Goal: Task Accomplishment & Management: Manage account settings

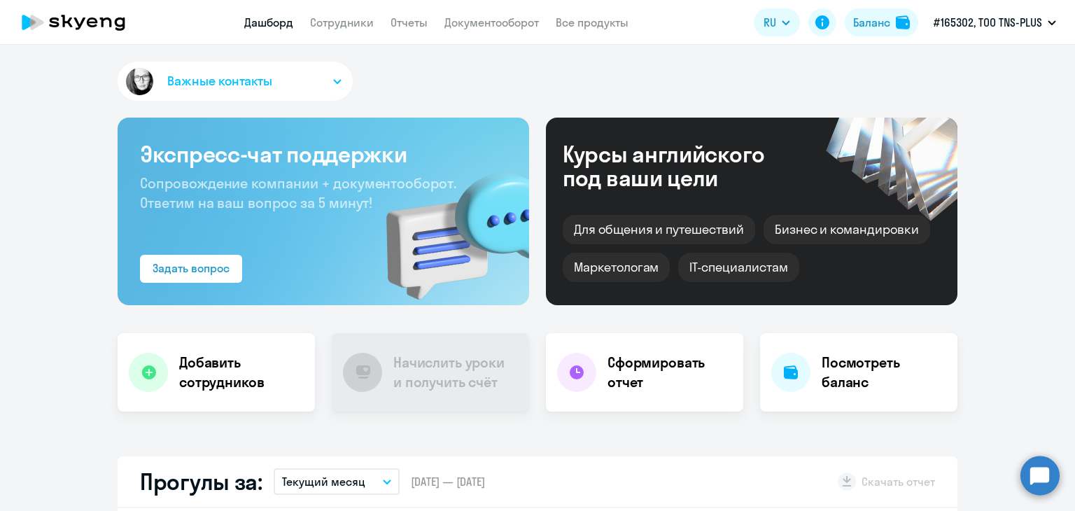
click at [872, 25] on div "Баланс" at bounding box center [871, 22] width 37 height 17
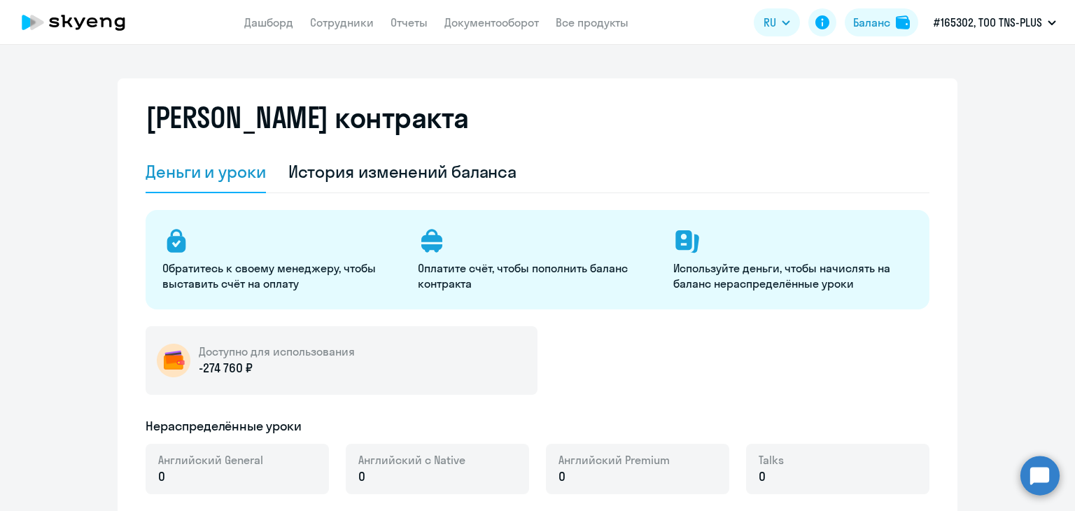
select select "english_adult_not_native_speaker"
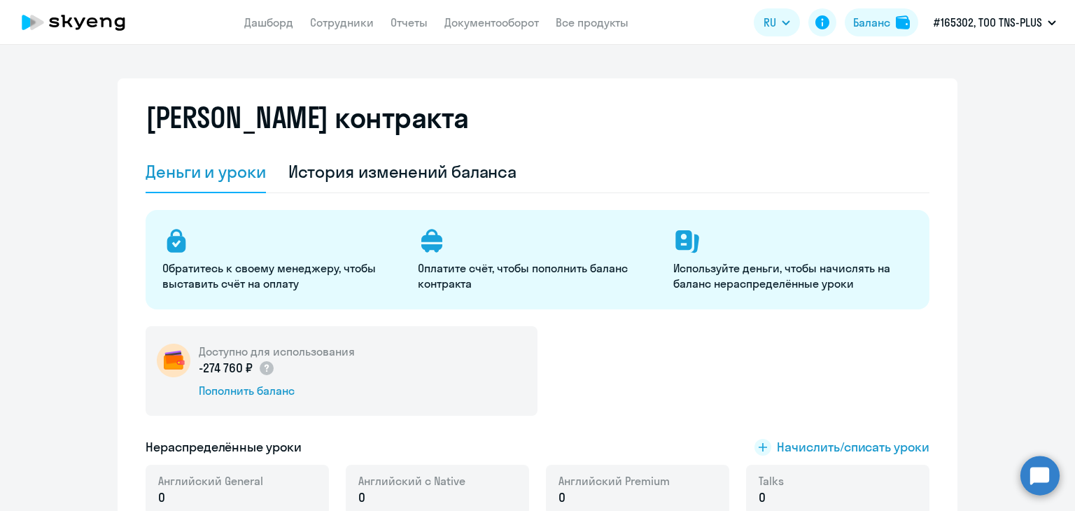
click at [511, 120] on div "[PERSON_NAME] контракта" at bounding box center [538, 126] width 784 height 50
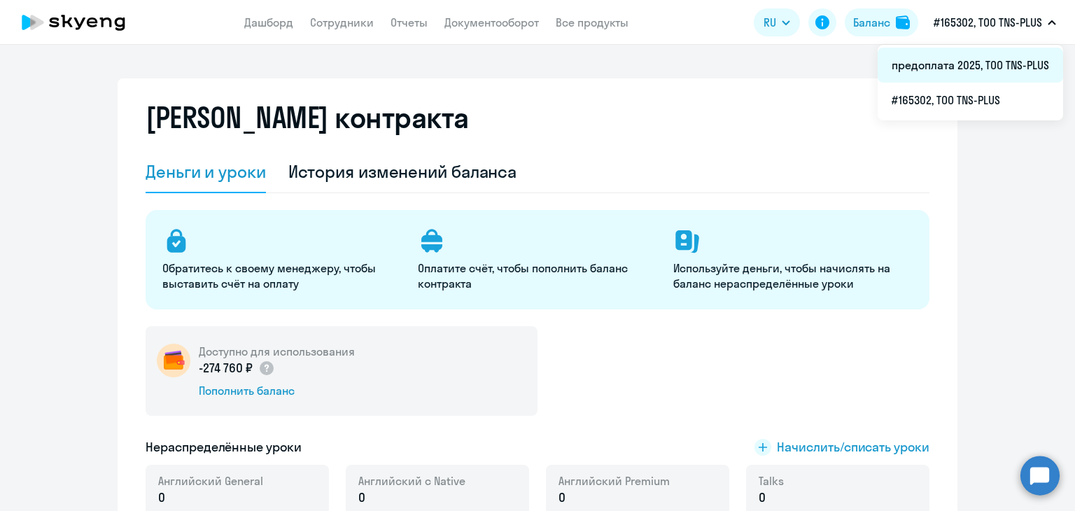
click at [960, 57] on li "предоплата 2025, ТОО TNS-PLUS" at bounding box center [970, 65] width 185 height 35
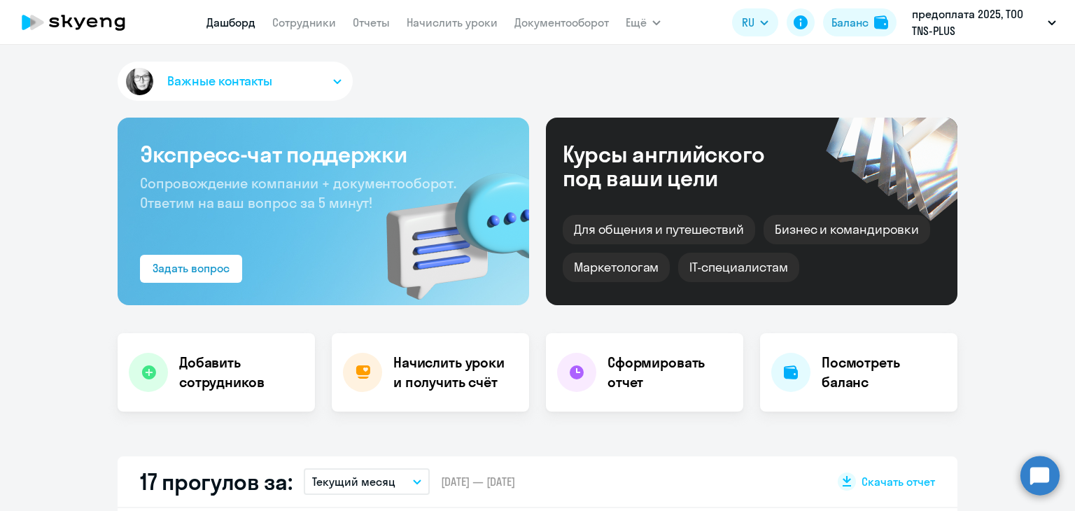
scroll to position [350, 0]
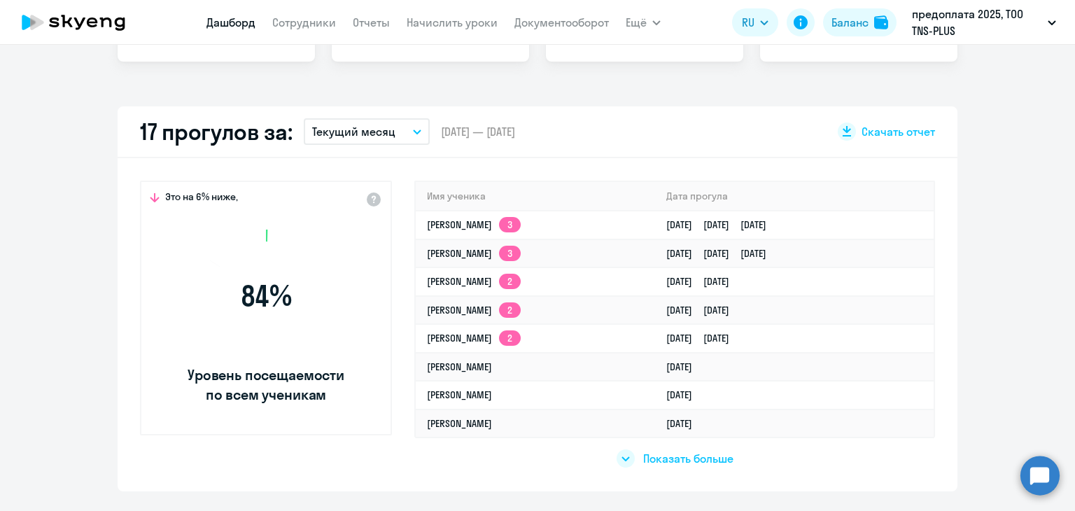
select select "30"
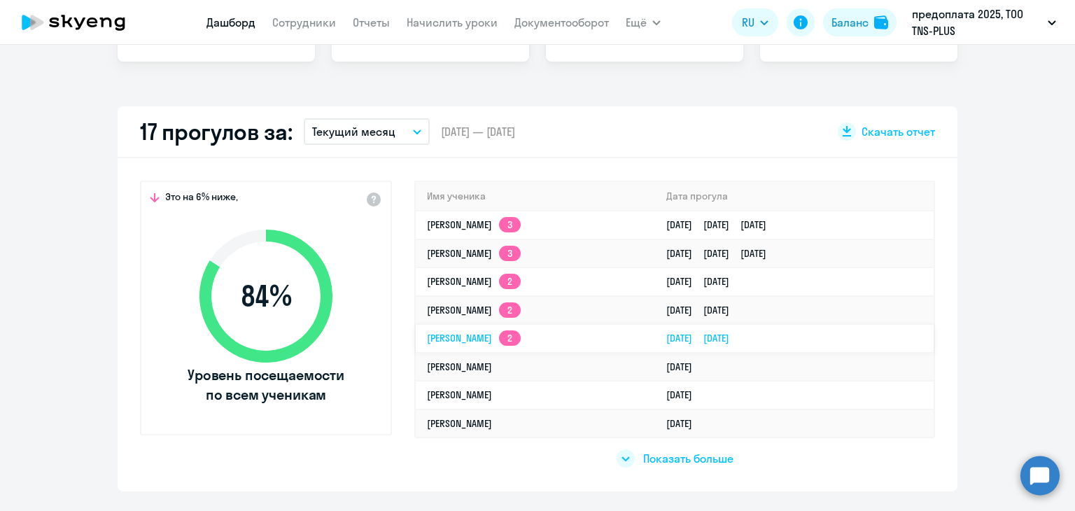
scroll to position [490, 0]
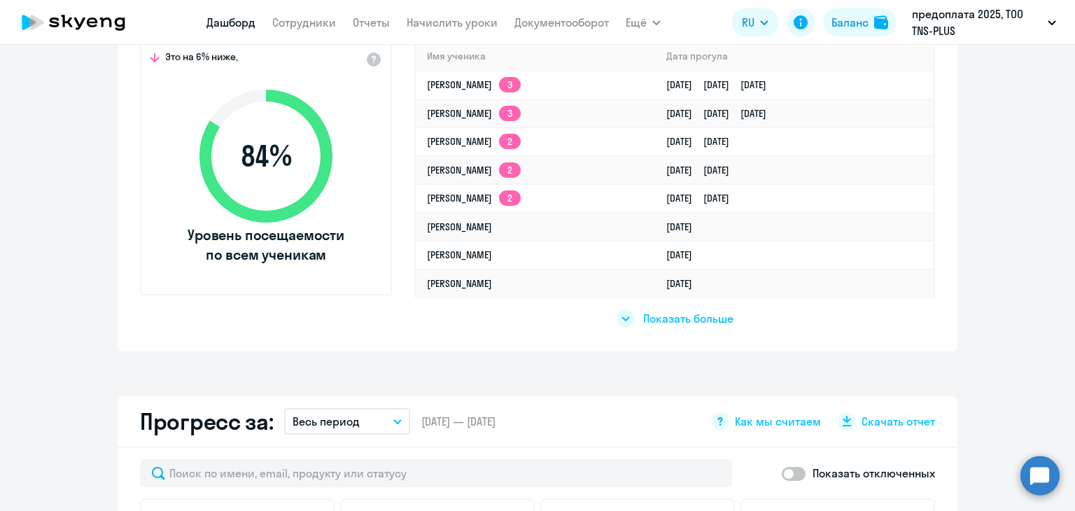
click at [311, 340] on div "Это на 6% ниже, 84 % Уровень посещаемости по всем ученикам Имя ученика [PERSON_…" at bounding box center [538, 184] width 840 height 333
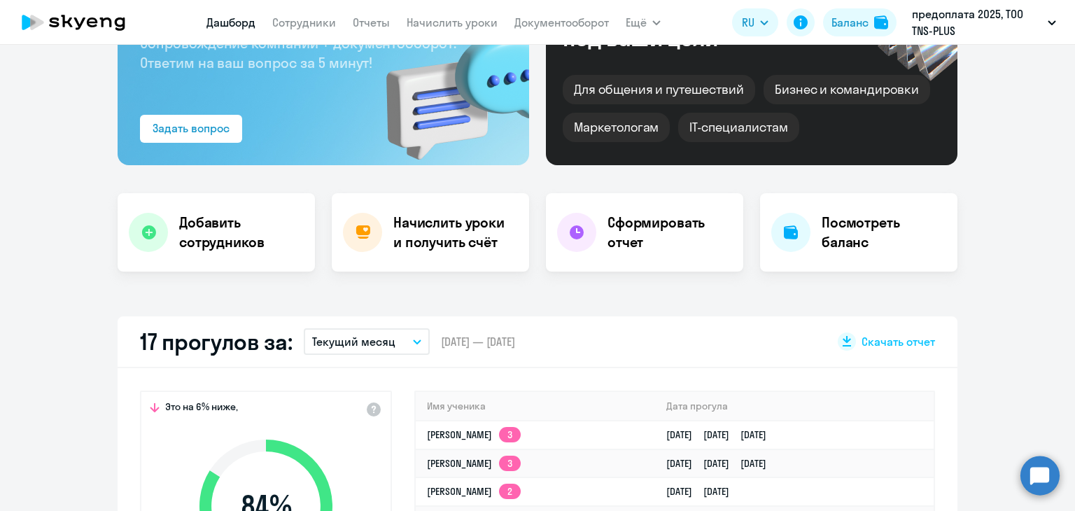
scroll to position [70, 0]
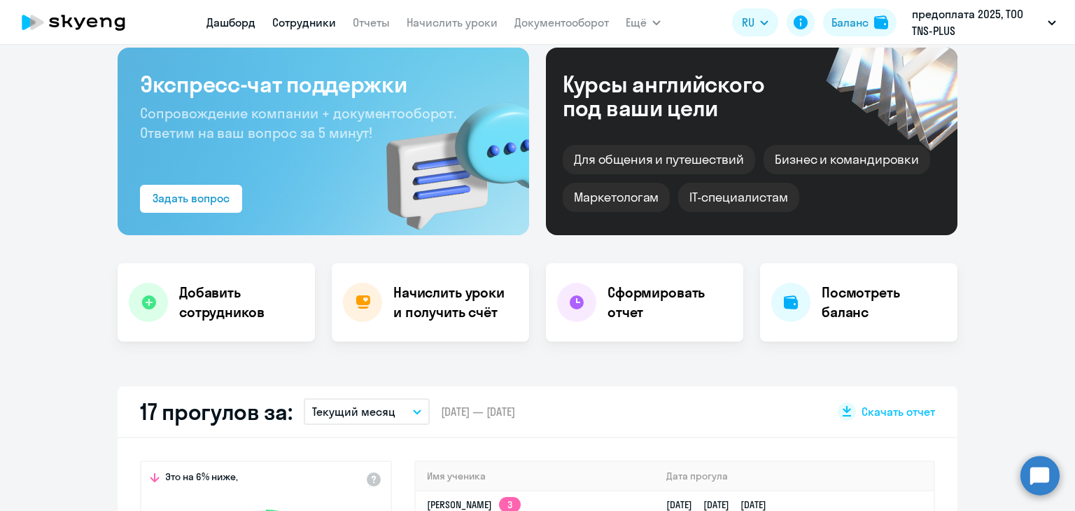
click at [300, 20] on link "Сотрудники" at bounding box center [304, 22] width 64 height 14
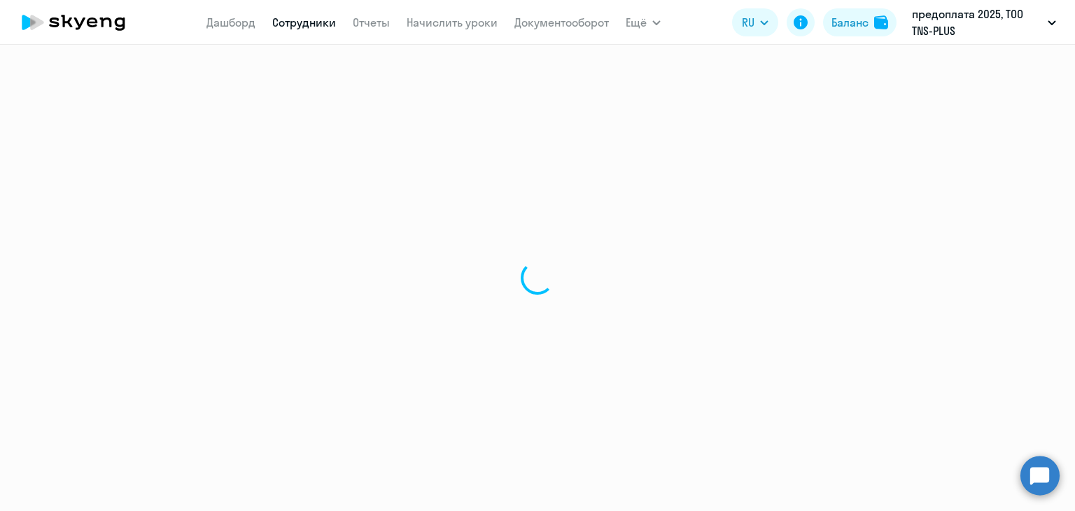
select select "30"
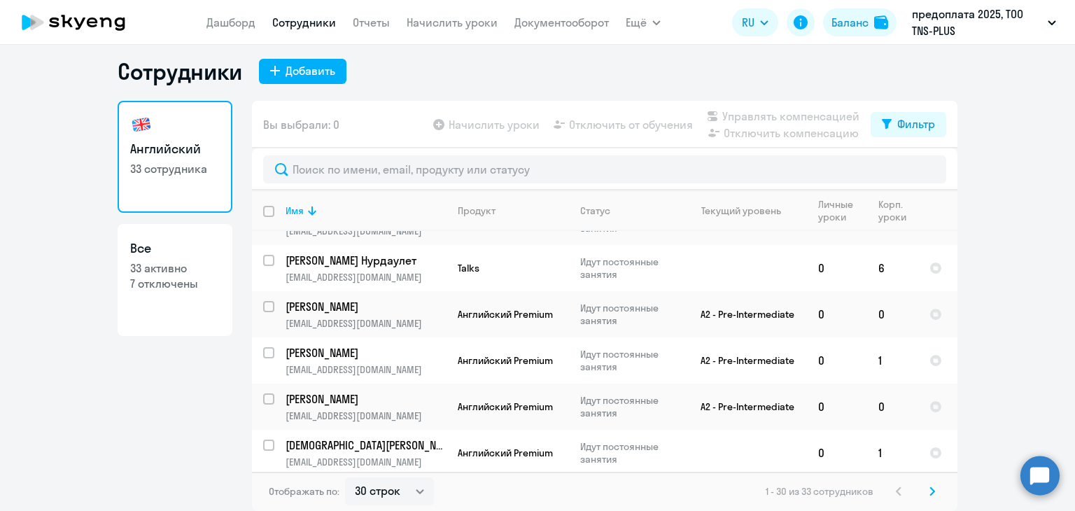
scroll to position [1225, 0]
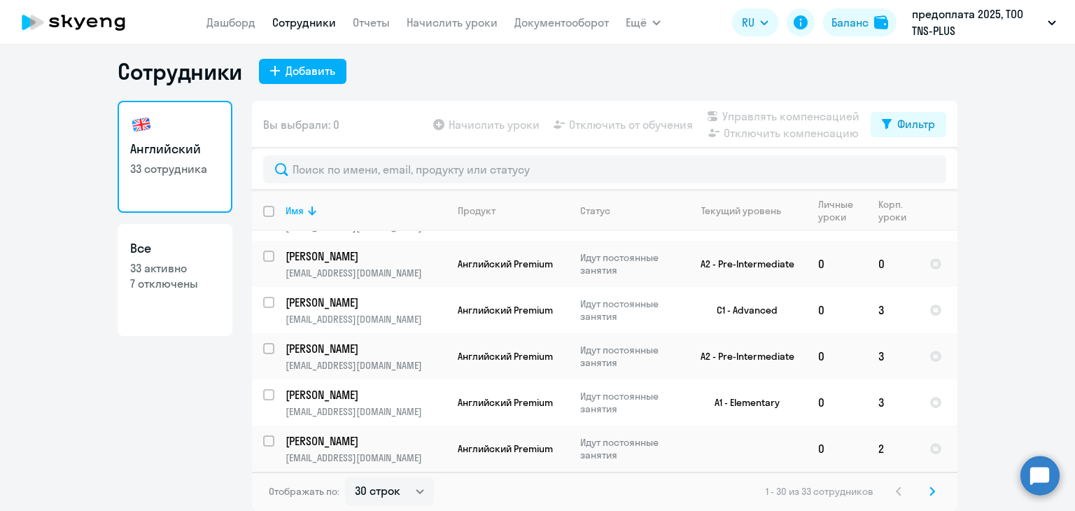
click at [1028, 278] on ng-component "Сотрудники Добавить Английский 33 сотрудника Все 33 активно 7 отключены Вы выбр…" at bounding box center [537, 283] width 1075 height 453
click at [446, 81] on div "Сотрудники Добавить" at bounding box center [538, 71] width 840 height 28
click at [516, 90] on div "Сотрудники Добавить Английский 33 сотрудника Все 33 активно 7 отключены Вы выбр…" at bounding box center [538, 283] width 840 height 453
drag, startPoint x: 508, startPoint y: 94, endPoint x: 484, endPoint y: 66, distance: 36.7
click at [507, 93] on div "Сотрудники Добавить Английский 33 сотрудника Все 33 активно 7 отключены Вы выбр…" at bounding box center [538, 283] width 840 height 453
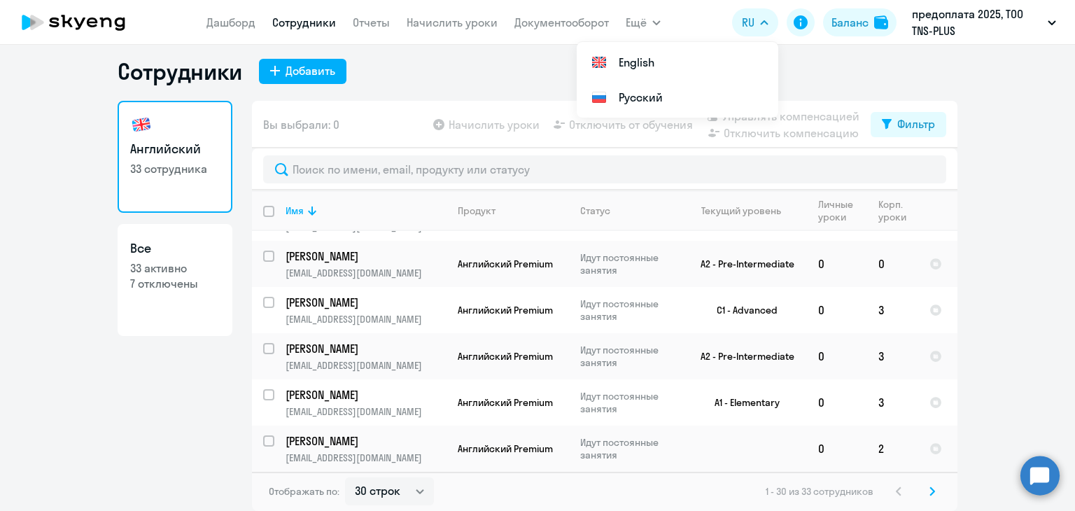
drag, startPoint x: 699, startPoint y: 76, endPoint x: 523, endPoint y: 79, distance: 175.7
click at [524, 79] on app-root "[PERSON_NAME] Отчеты Начислить уроки Документооборот Ещё Все продукты Дашборд С…" at bounding box center [537, 255] width 1075 height 511
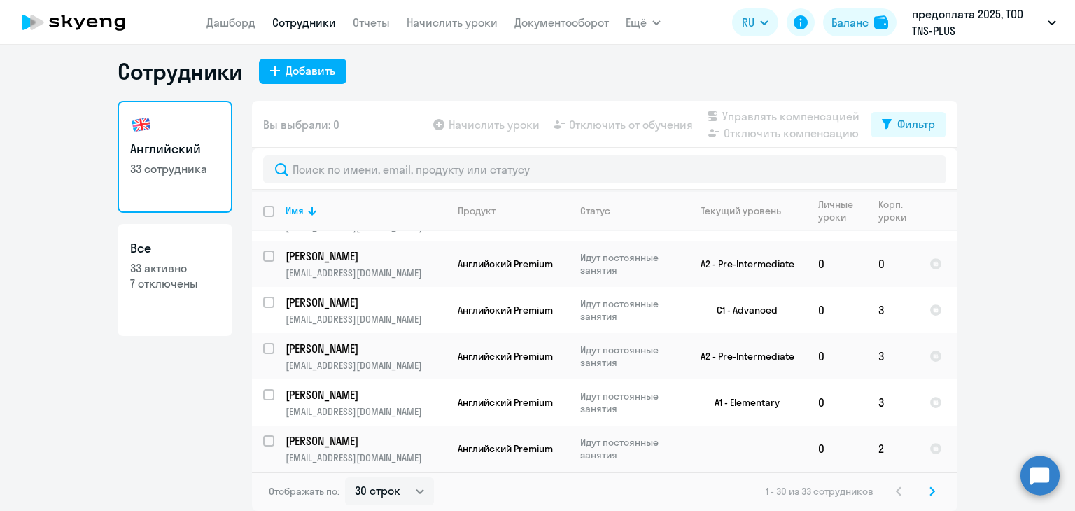
click at [523, 79] on div "Сотрудники Добавить" at bounding box center [538, 71] width 840 height 28
click at [488, 68] on div "Сотрудники Добавить" at bounding box center [538, 71] width 840 height 28
drag, startPoint x: 976, startPoint y: 251, endPoint x: 963, endPoint y: 267, distance: 21.4
click at [972, 253] on ng-component "Сотрудники Добавить Английский 33 сотрудника Все 33 активно 7 отключены Вы выбр…" at bounding box center [537, 283] width 1075 height 453
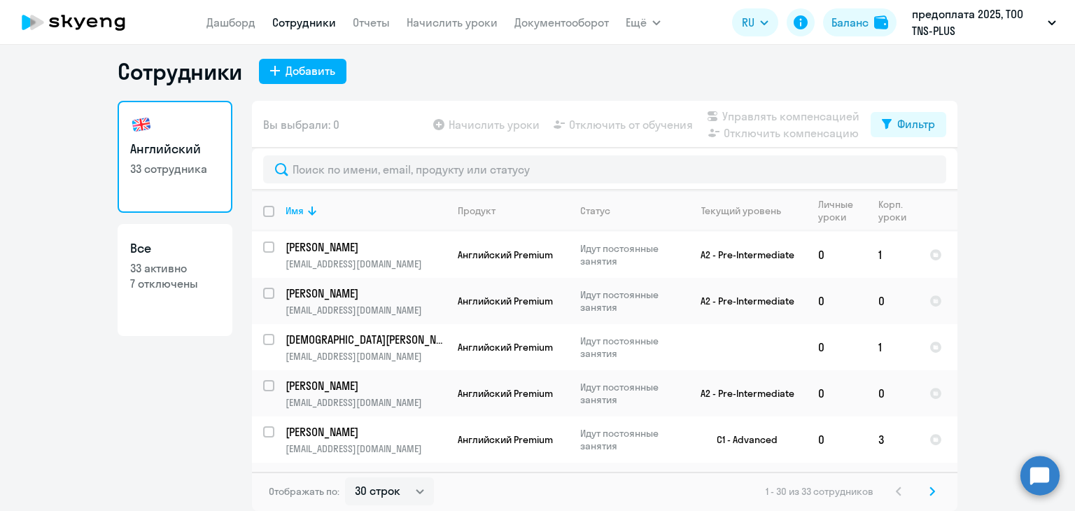
click at [259, 24] on nav "[PERSON_NAME] Отчеты Начислить уроки Документооборот" at bounding box center [407, 22] width 402 height 28
click at [216, 24] on link "Дашборд" at bounding box center [230, 22] width 49 height 14
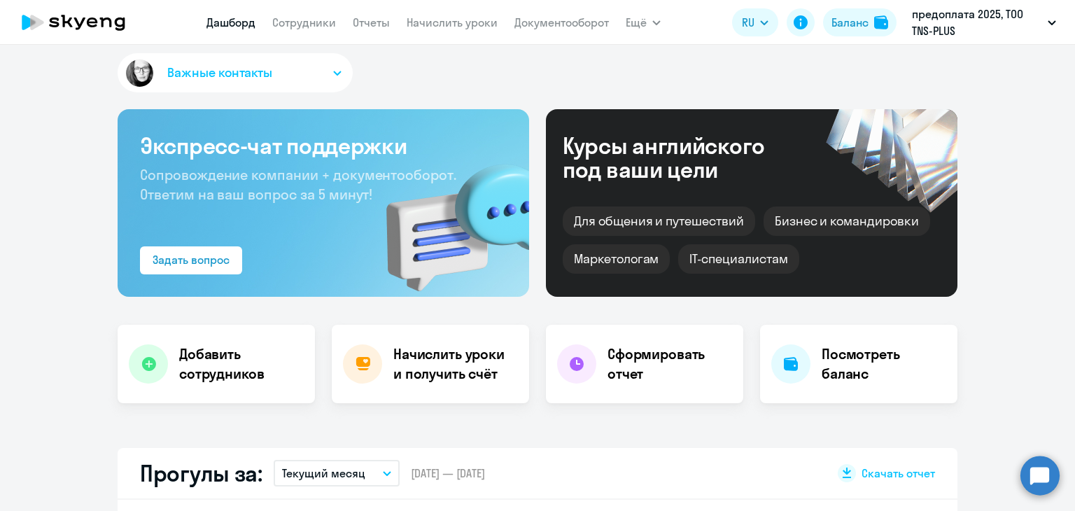
scroll to position [358, 0]
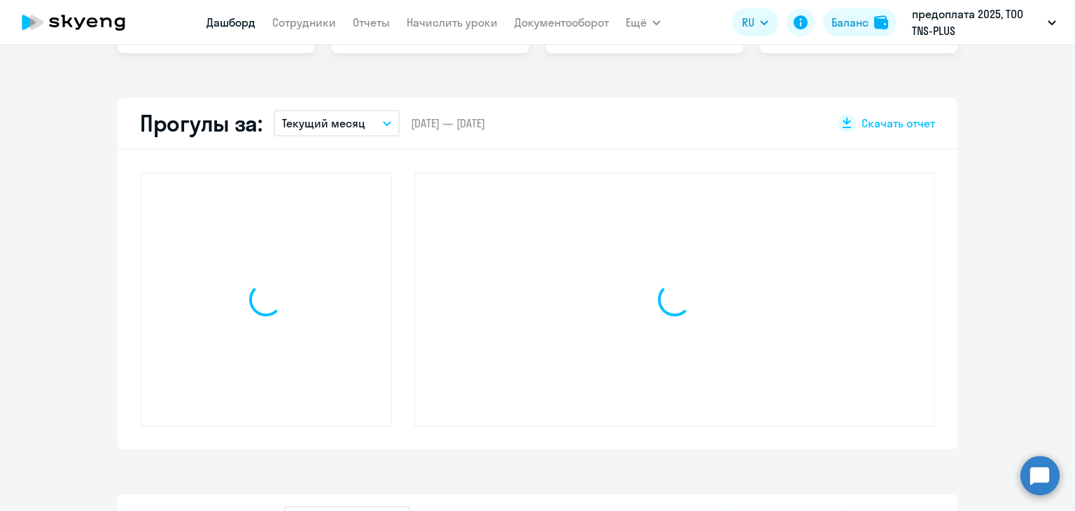
select select "30"
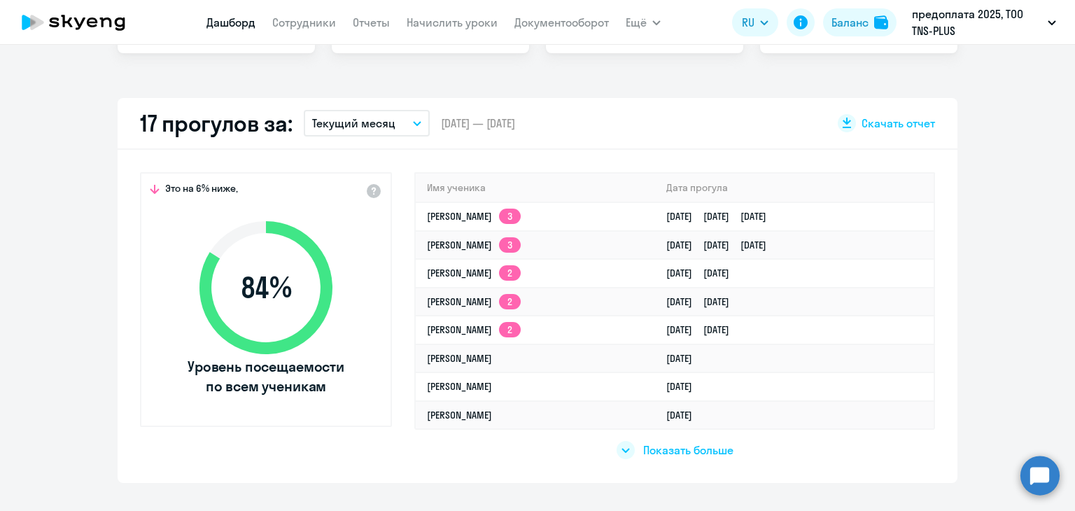
click at [1007, 292] on app-truancy-attendance-dashboard "17 прогулов за: Текущий месяц – [DATE] — [DATE] Скачать отчет Это на 6% ниже, 8…" at bounding box center [537, 290] width 1075 height 385
click at [997, 218] on app-truancy-attendance-dashboard "17 прогулов за: Текущий месяц – [DATE] — [DATE] Скачать отчет Это на 6% ниже, 8…" at bounding box center [537, 290] width 1075 height 385
click at [847, 23] on div "Баланс" at bounding box center [849, 22] width 37 height 17
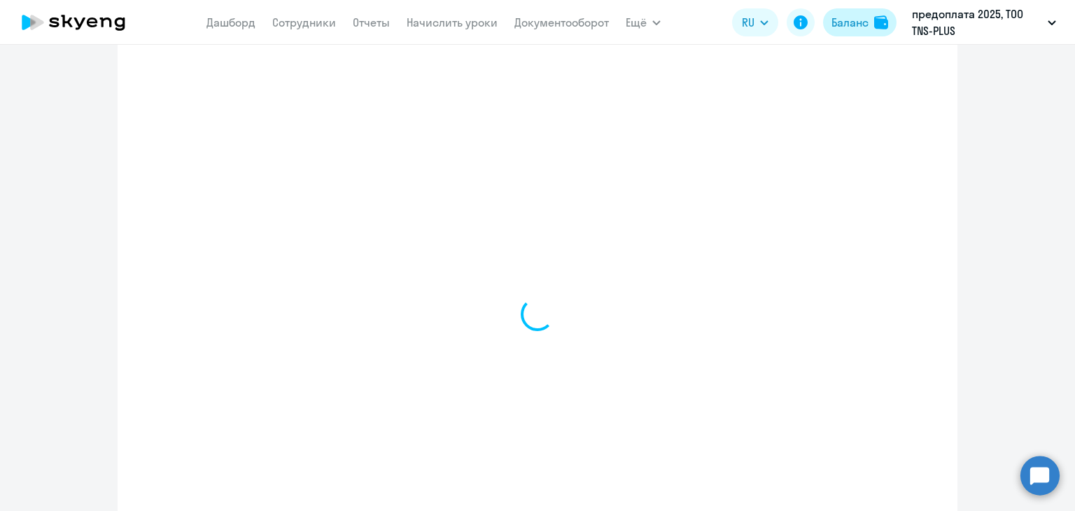
select select "english_adult_not_native_speaker"
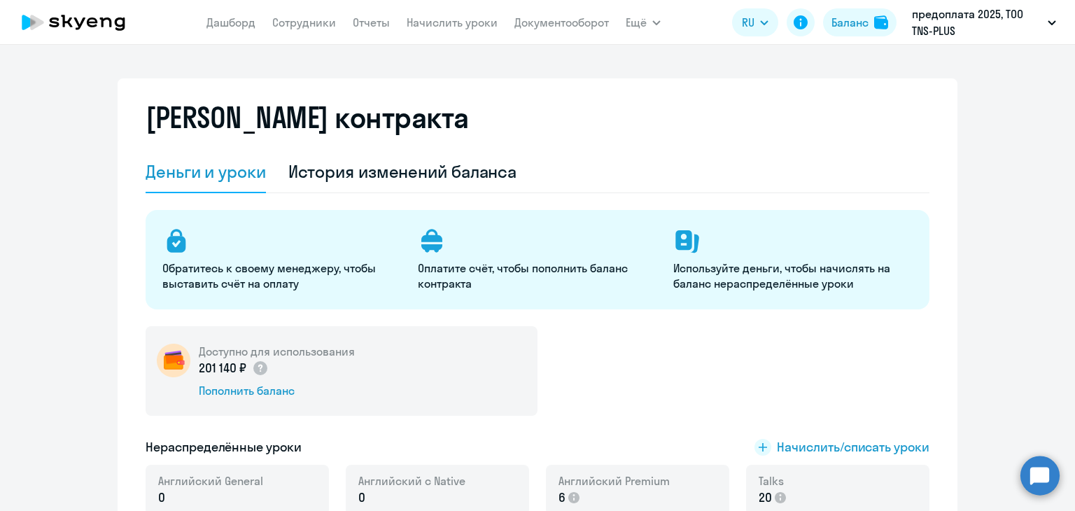
scroll to position [140, 0]
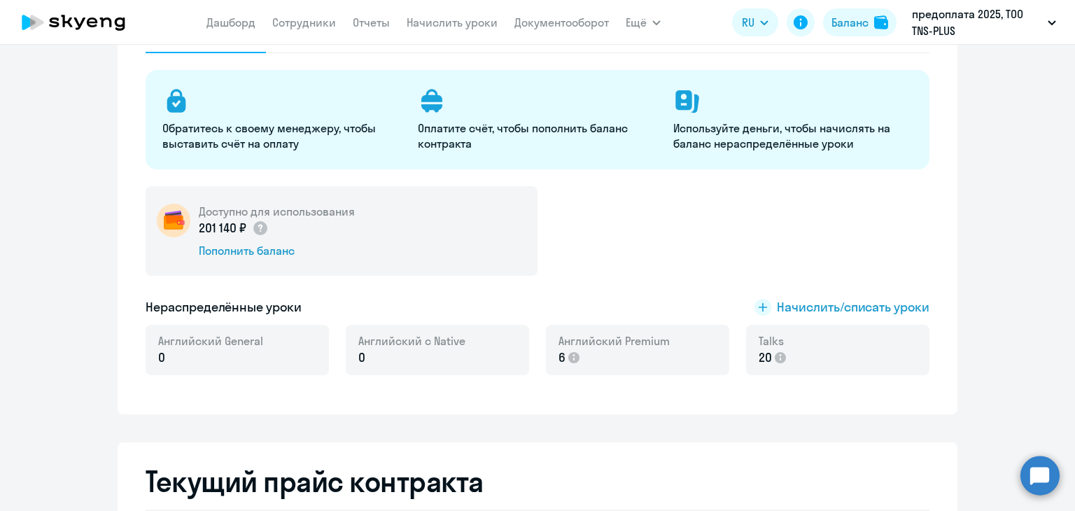
click at [672, 268] on div "Доступно для использования 201 140 ₽ Пополнить баланс" at bounding box center [538, 231] width 784 height 90
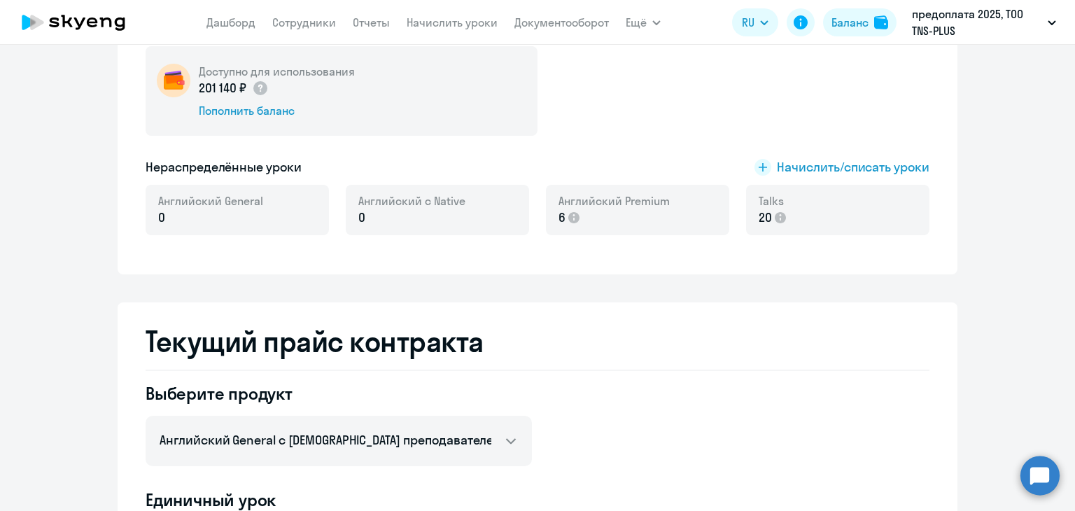
scroll to position [70, 0]
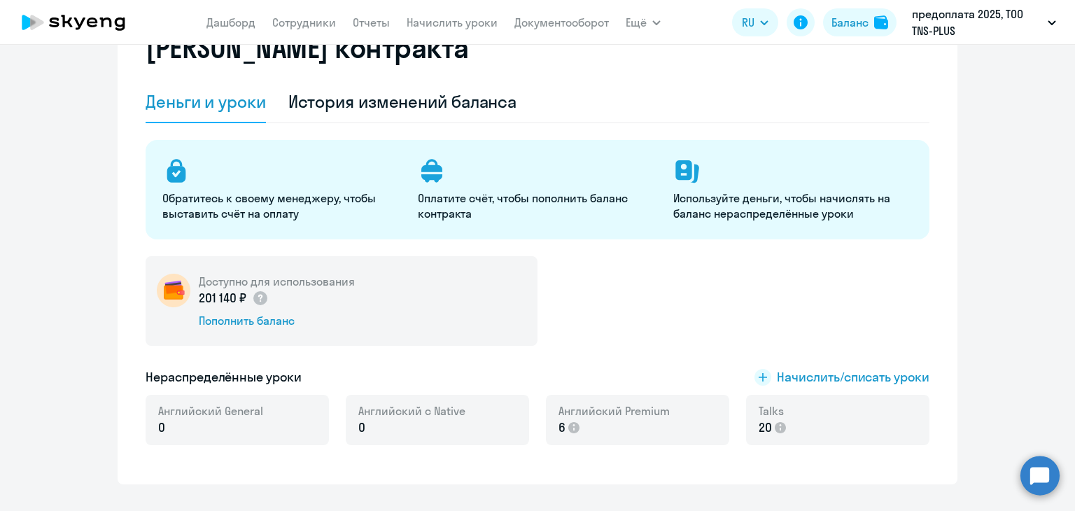
click at [649, 282] on div "Доступно для использования 201 140 ₽ Пополнить баланс" at bounding box center [538, 301] width 784 height 90
click at [714, 356] on div "Доступно для использования 201 140 ₽ Пополнить баланс Нераспределённые уроки На…" at bounding box center [538, 359] width 784 height 206
click at [845, 373] on span "Начислить/списать уроки" at bounding box center [853, 377] width 153 height 18
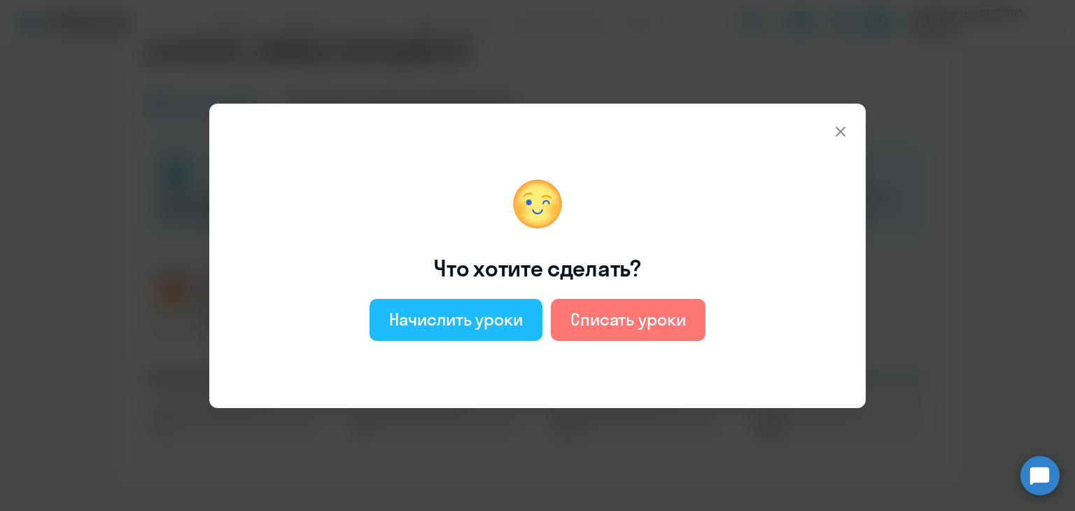
click at [430, 312] on div "Начислить уроки" at bounding box center [456, 319] width 134 height 22
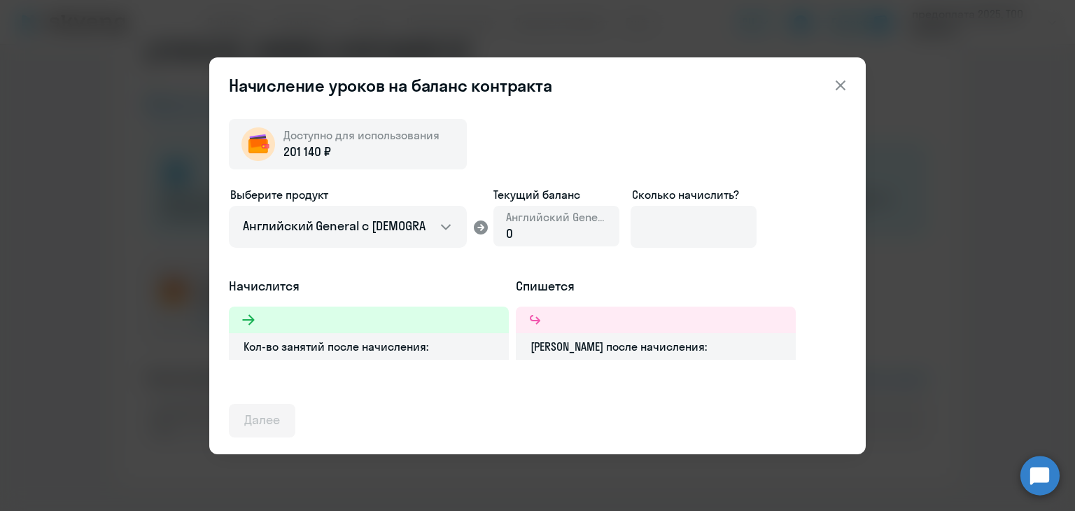
click at [547, 236] on div "0" at bounding box center [556, 234] width 101 height 18
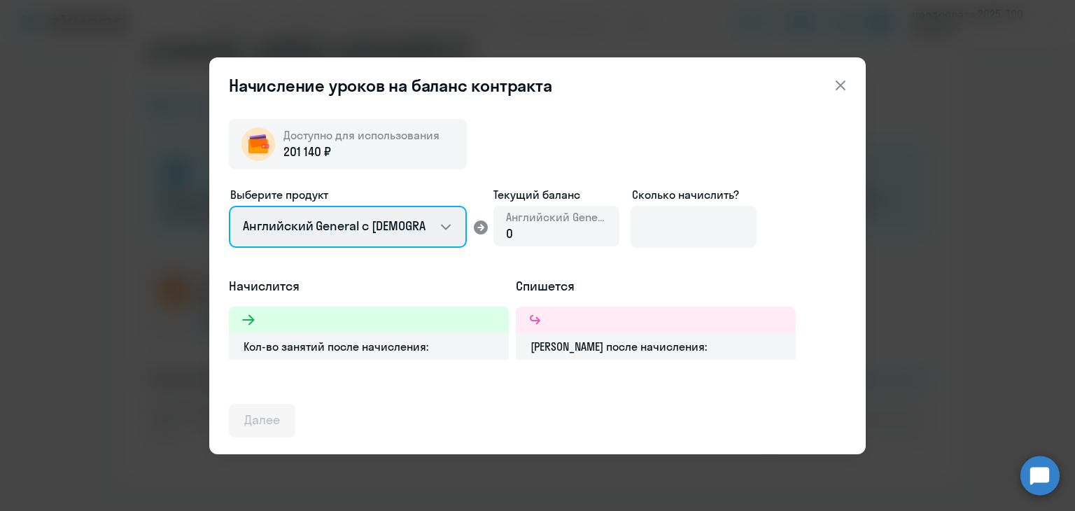
click at [377, 237] on select "Английский General с [DEMOGRAPHIC_DATA] преподавателем Английский General с [DE…" at bounding box center [348, 227] width 238 height 42
select select "english_adult_not_native_speaker_premium"
click at [229, 206] on select "Английский General с [DEMOGRAPHIC_DATA] преподавателем Английский General с [DE…" at bounding box center [348, 227] width 238 height 42
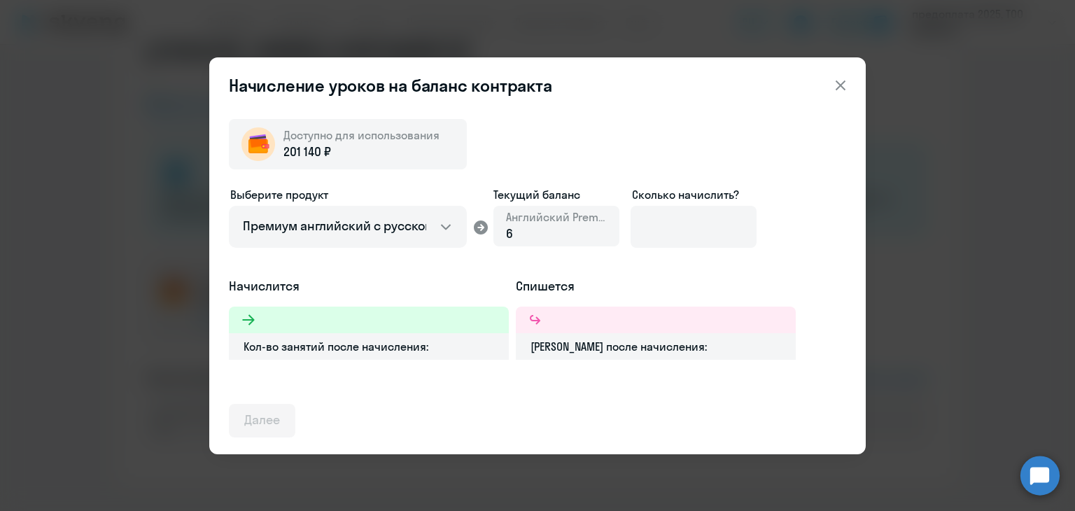
click at [549, 239] on div "6" at bounding box center [556, 234] width 101 height 18
click at [692, 227] on input at bounding box center [694, 227] width 126 height 42
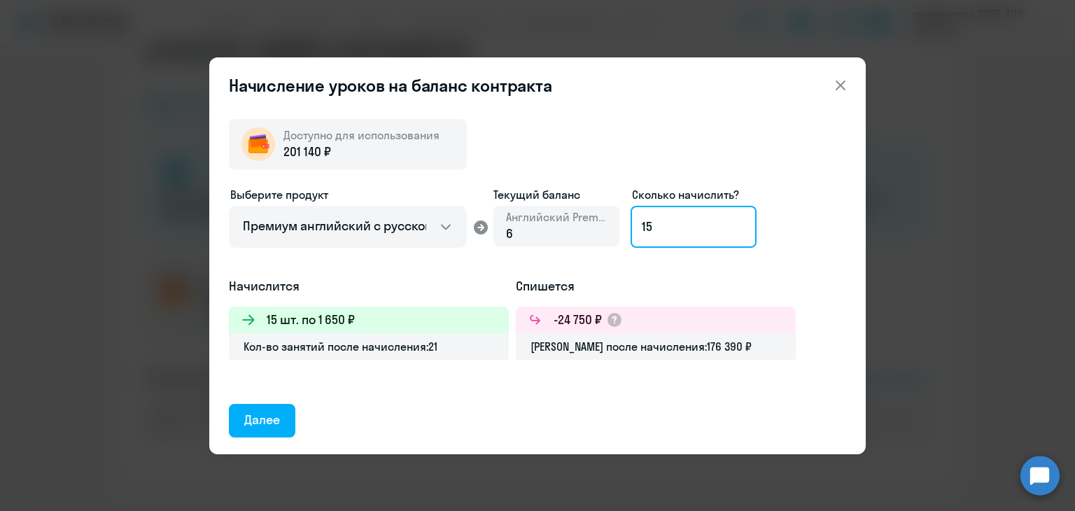
type input "1"
type input "9"
type input "1"
click at [672, 239] on input "110" at bounding box center [694, 227] width 126 height 42
type input "105"
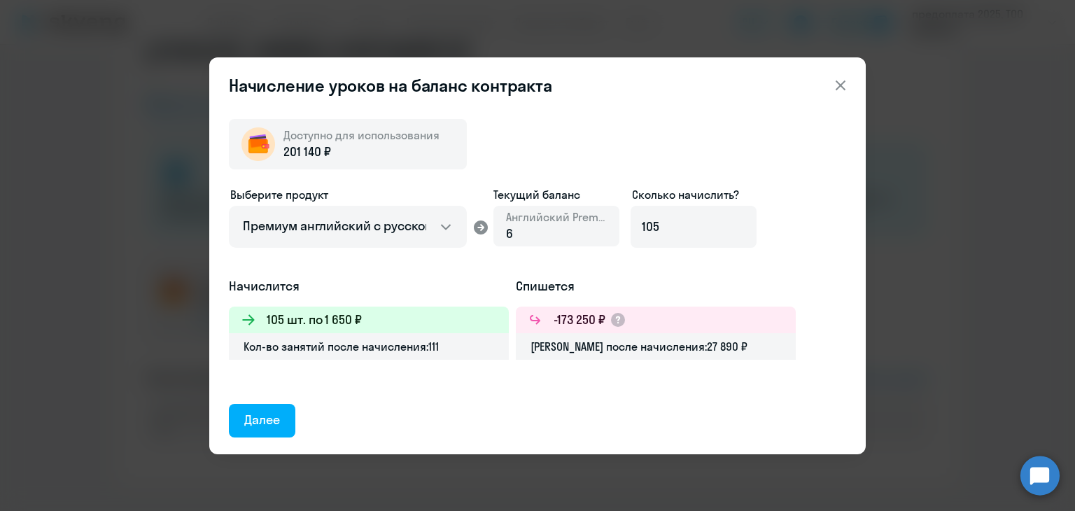
click at [554, 255] on div "Выберите продукт Английский General с русскоговорящим преподавателем Английский…" at bounding box center [537, 231] width 617 height 91
click at [261, 419] on div "Далее" at bounding box center [262, 420] width 36 height 18
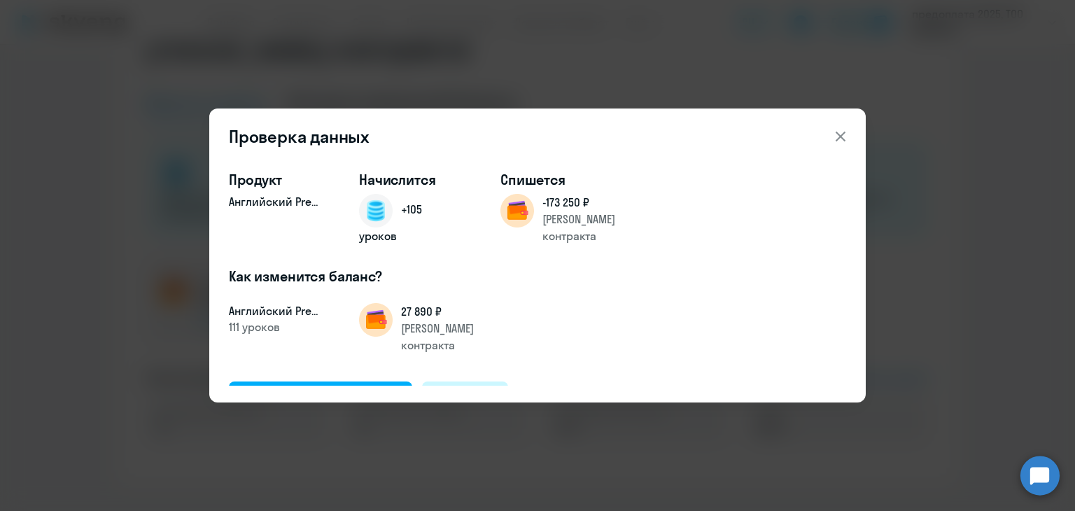
click at [465, 388] on div "Отменить" at bounding box center [465, 397] width 56 height 18
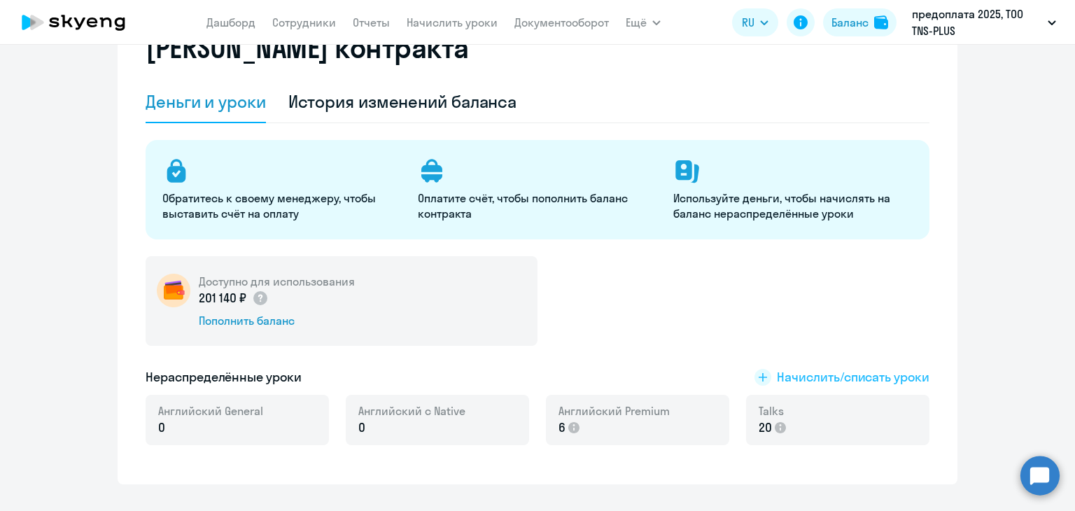
click at [822, 373] on span "Начислить/списать уроки" at bounding box center [853, 377] width 153 height 18
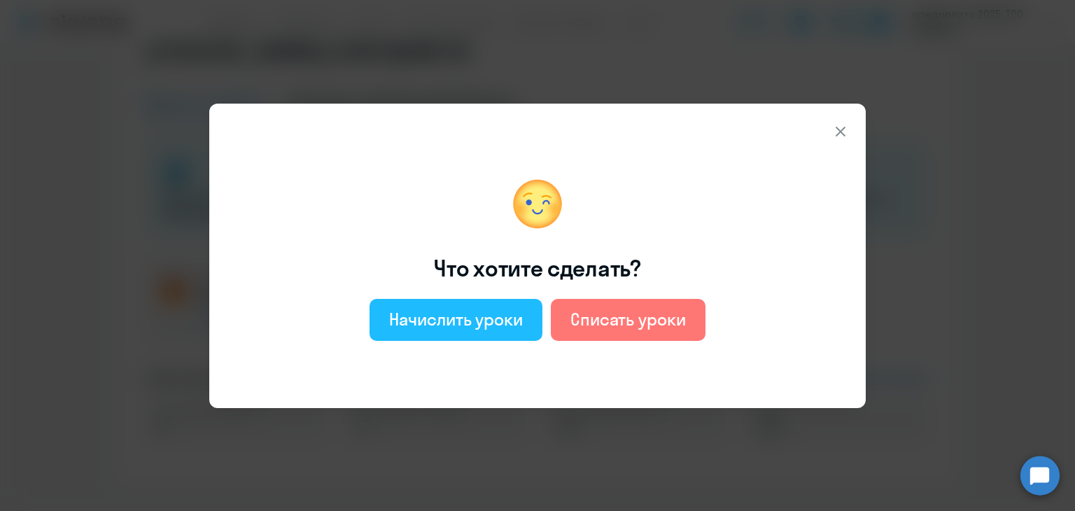
click at [446, 327] on div "Начислить уроки" at bounding box center [456, 319] width 134 height 22
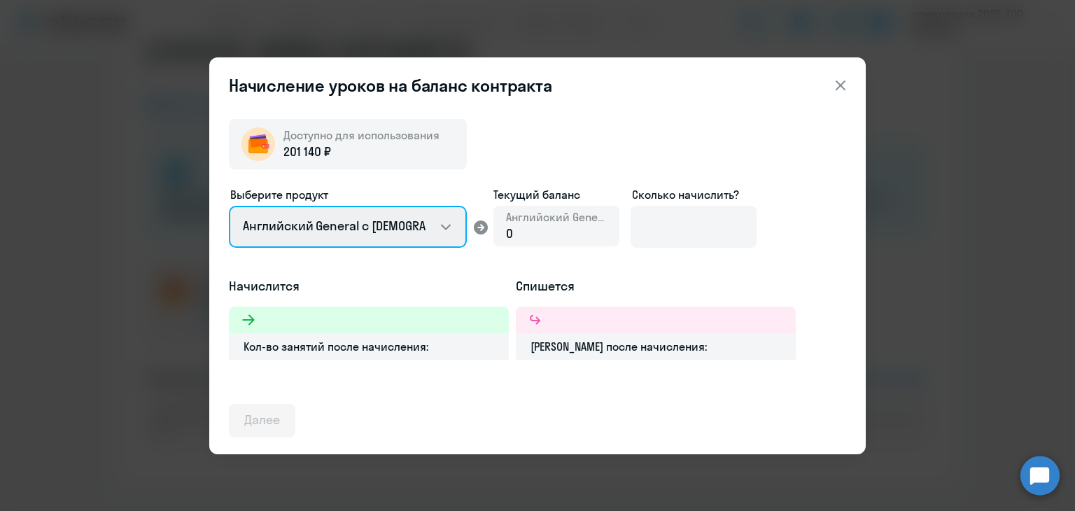
click at [330, 230] on select "Английский General с [DEMOGRAPHIC_DATA] преподавателем Английский General с [DE…" at bounding box center [348, 227] width 238 height 42
select select "english_adult_not_native_speaker_premium"
click at [229, 206] on select "Английский General с [DEMOGRAPHIC_DATA] преподавателем Английский General с [DE…" at bounding box center [348, 227] width 238 height 42
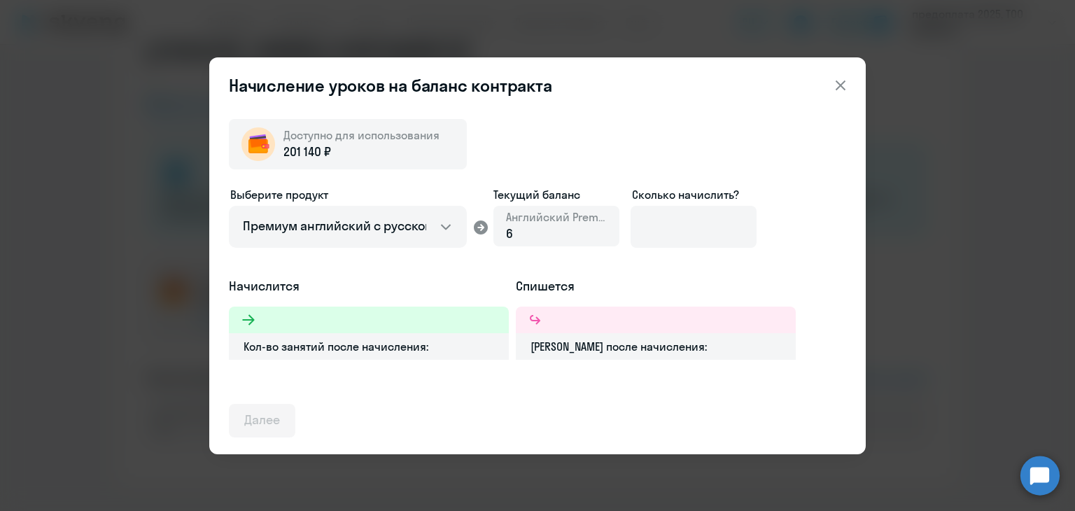
click at [540, 230] on div "6" at bounding box center [556, 234] width 101 height 18
click at [686, 224] on input at bounding box center [694, 227] width 126 height 42
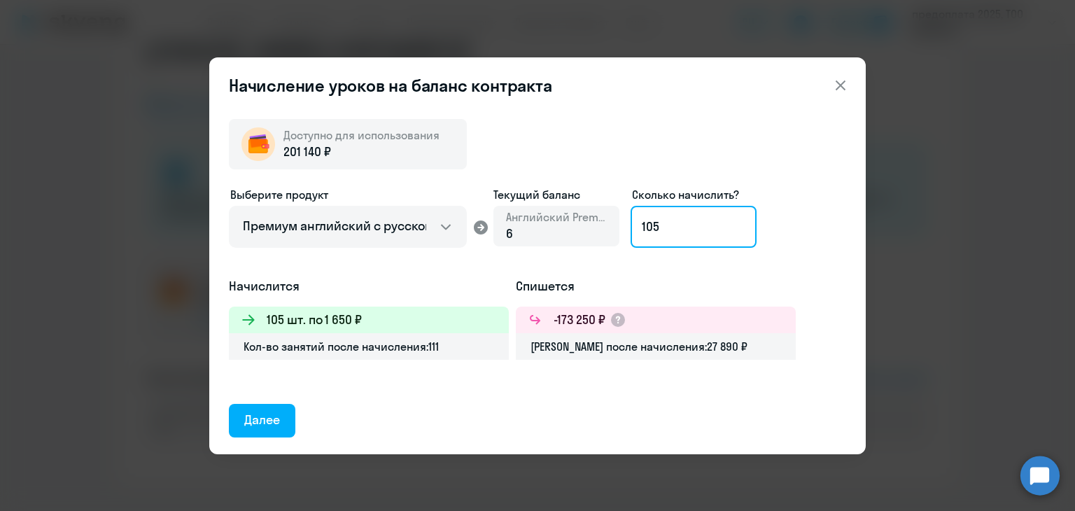
type input "105"
click at [771, 240] on div "Выберите продукт Английский General с русскоговорящим преподавателем Английский…" at bounding box center [537, 231] width 617 height 91
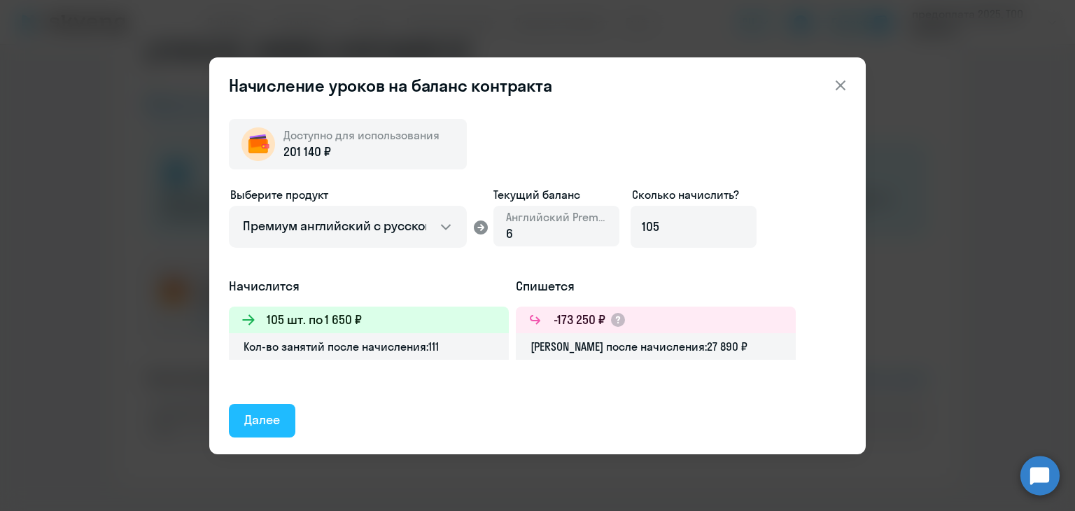
click at [269, 421] on div "Далее" at bounding box center [262, 420] width 36 height 18
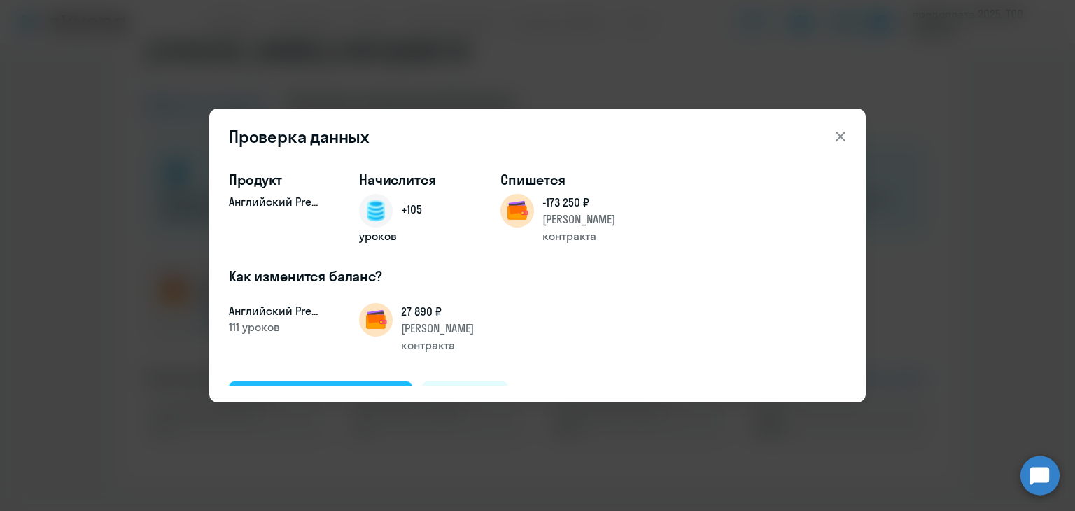
click at [320, 388] on div "Подтвердить и начислить" at bounding box center [320, 397] width 153 height 18
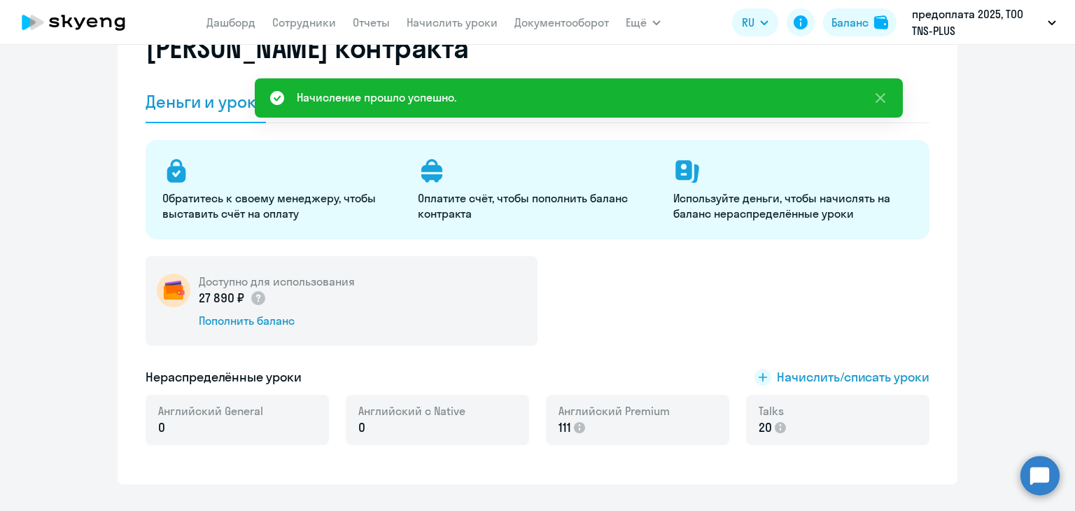
click at [822, 255] on div "Обратитесь к своему менеджеру, чтобы выставить счёт на оплату Оплатите счёт, чт…" at bounding box center [538, 301] width 784 height 322
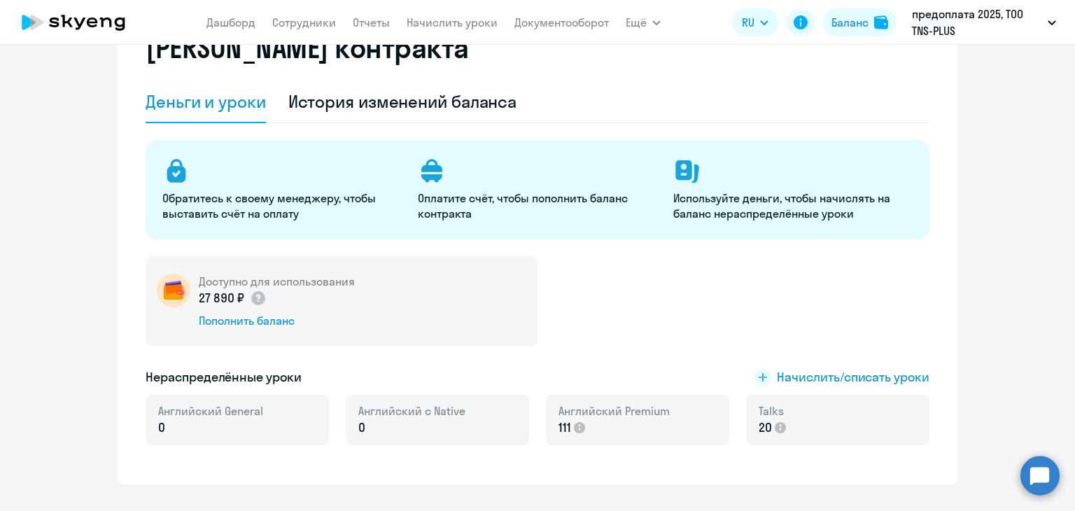
click at [680, 283] on div "Доступно для использования 27 890 ₽ Пополнить баланс" at bounding box center [538, 301] width 784 height 90
click at [673, 283] on div "Доступно для использования 27 890 ₽ Пополнить баланс" at bounding box center [538, 301] width 784 height 90
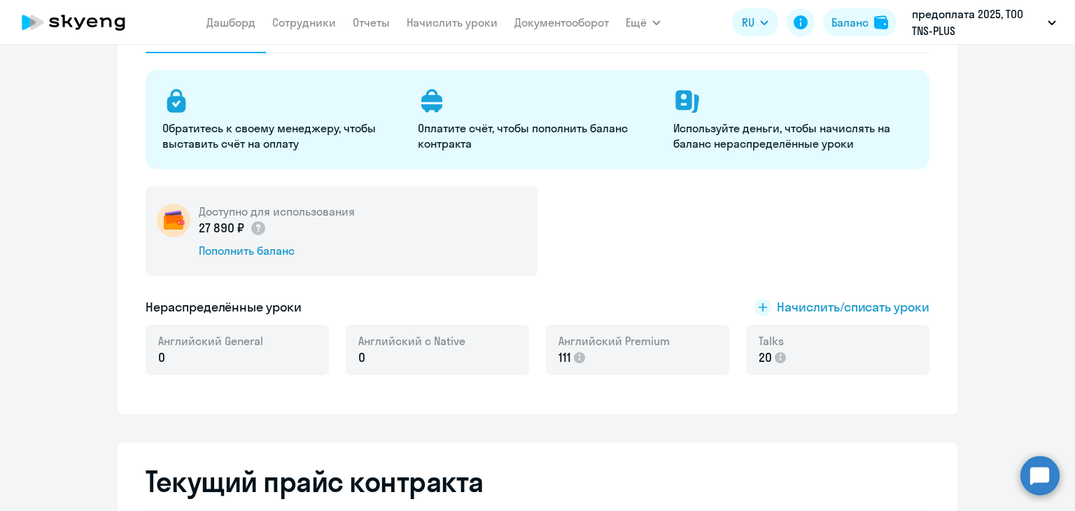
scroll to position [0, 0]
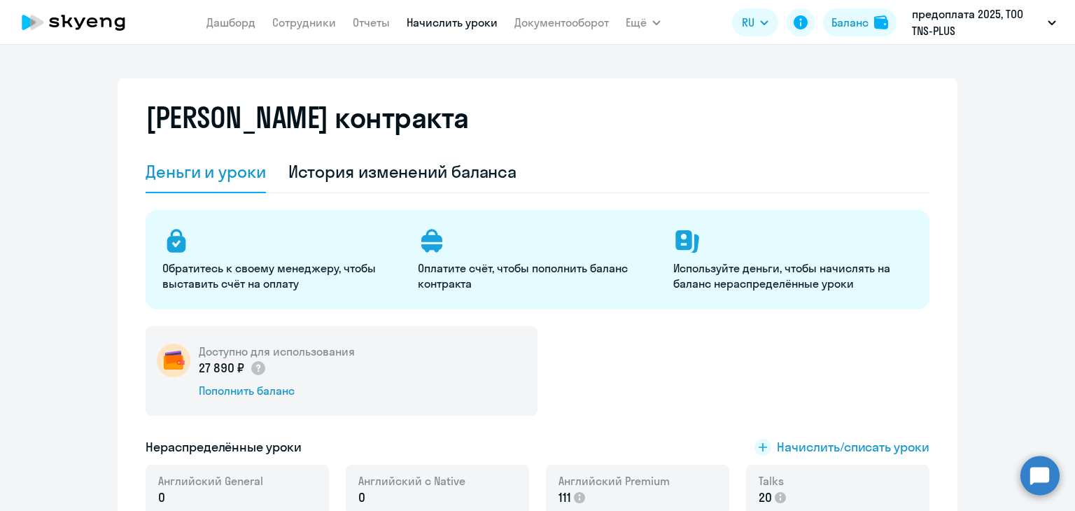
click at [424, 21] on link "Начислить уроки" at bounding box center [452, 22] width 91 height 14
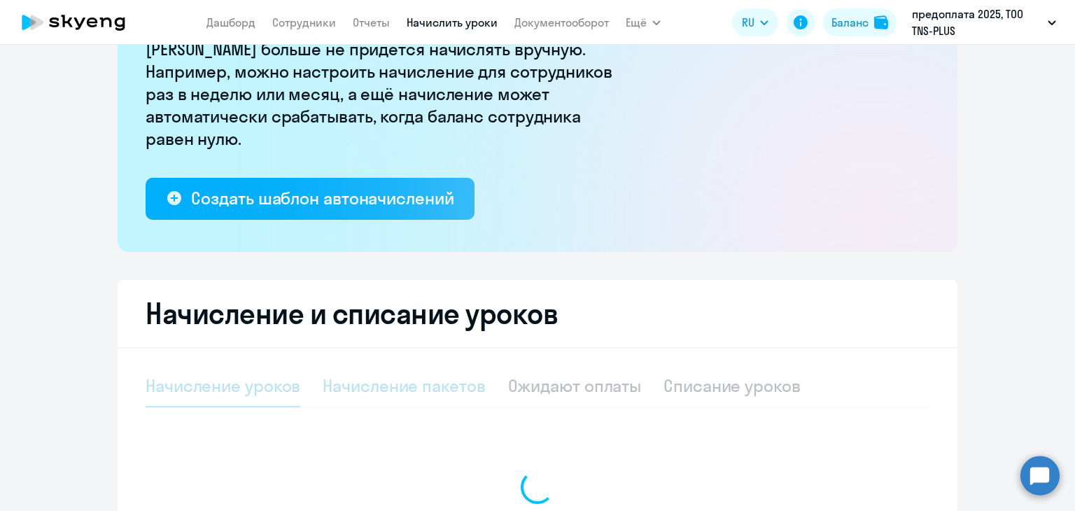
select select "10"
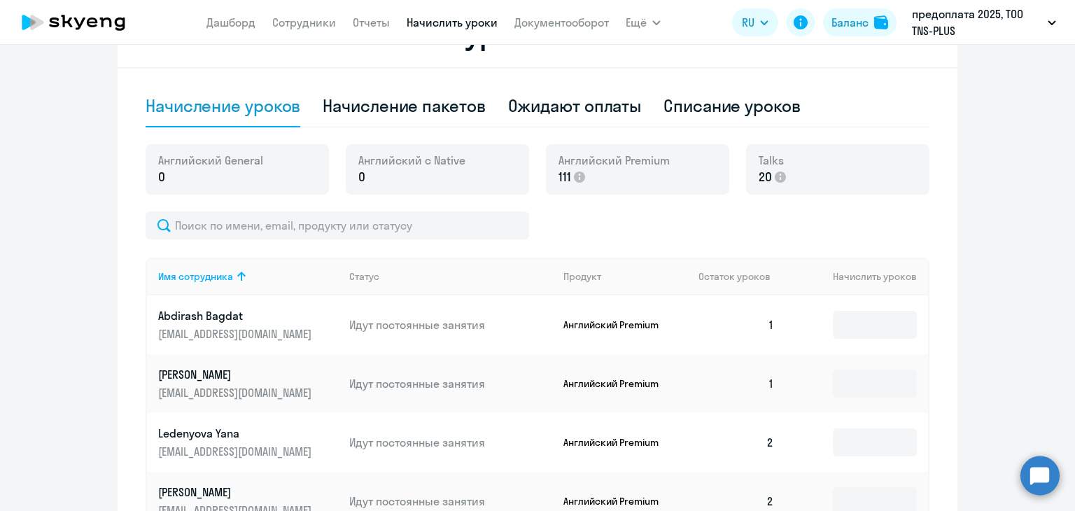
scroll to position [560, 0]
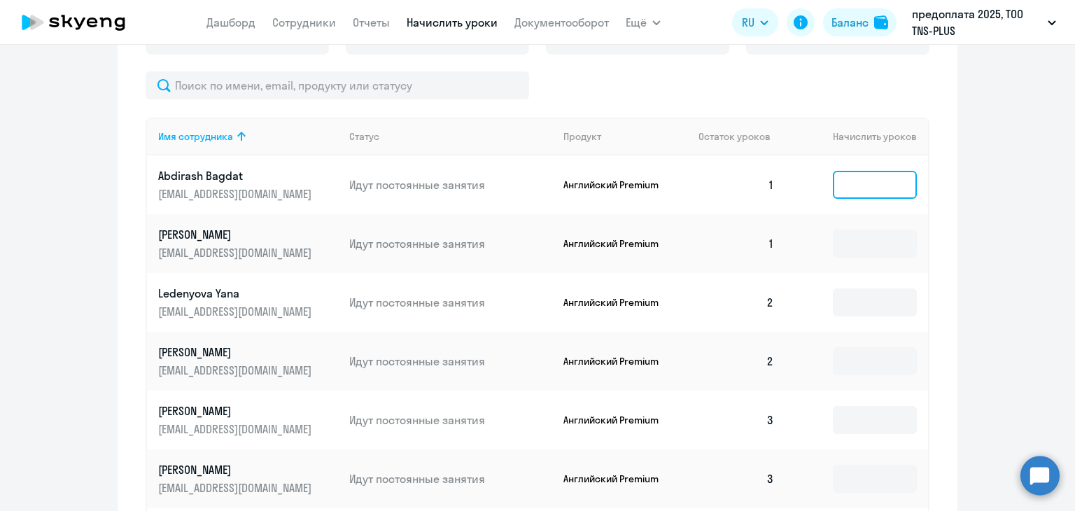
click at [850, 181] on input at bounding box center [875, 185] width 84 height 28
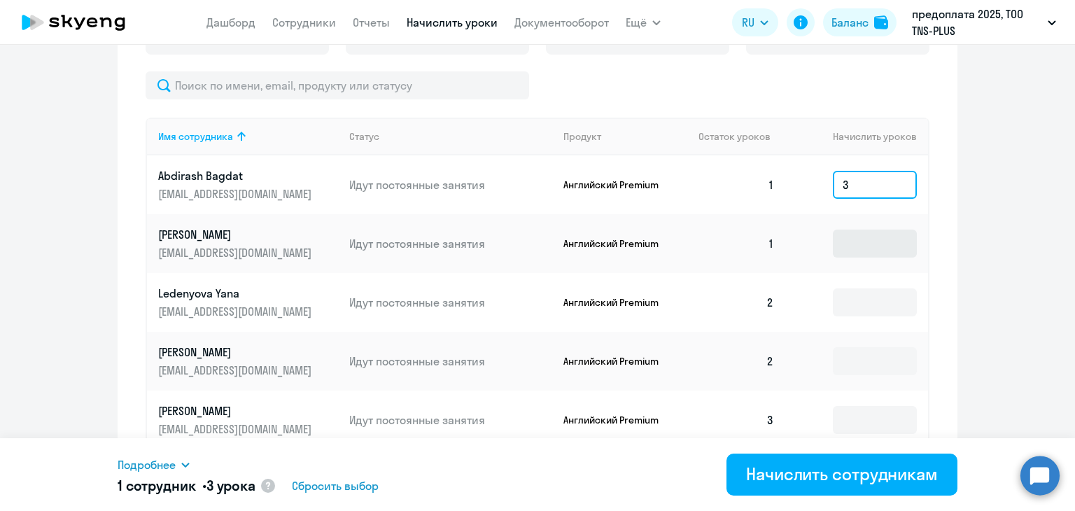
type input "3"
click at [855, 250] on input at bounding box center [875, 244] width 84 height 28
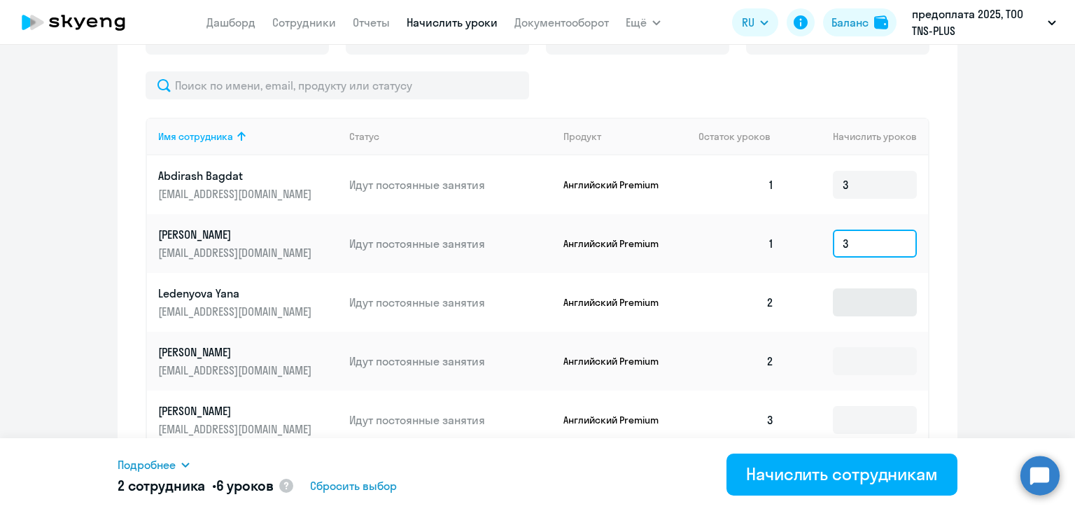
type input "3"
click at [853, 297] on input at bounding box center [875, 302] width 84 height 28
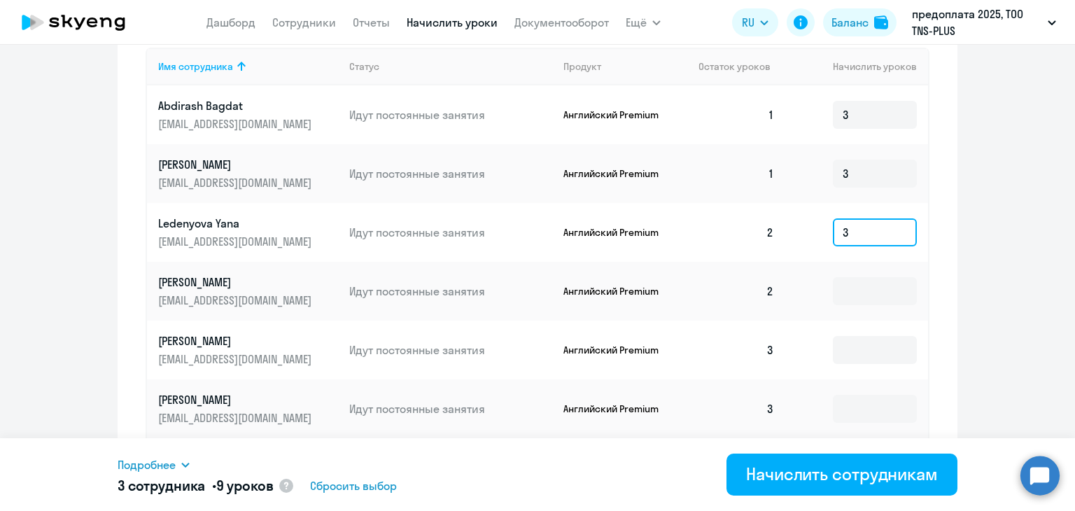
type input "3"
drag, startPoint x: 855, startPoint y: 313, endPoint x: 856, endPoint y: 305, distance: 7.8
click at [855, 309] on td at bounding box center [856, 291] width 143 height 59
click at [862, 291] on input at bounding box center [875, 291] width 84 height 28
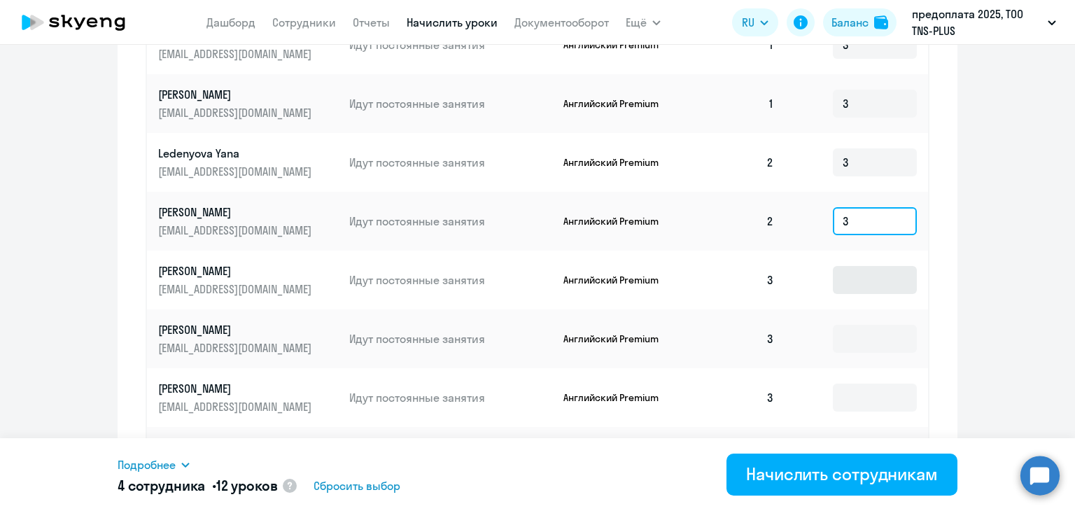
type input "3"
click at [862, 281] on input at bounding box center [875, 280] width 84 height 28
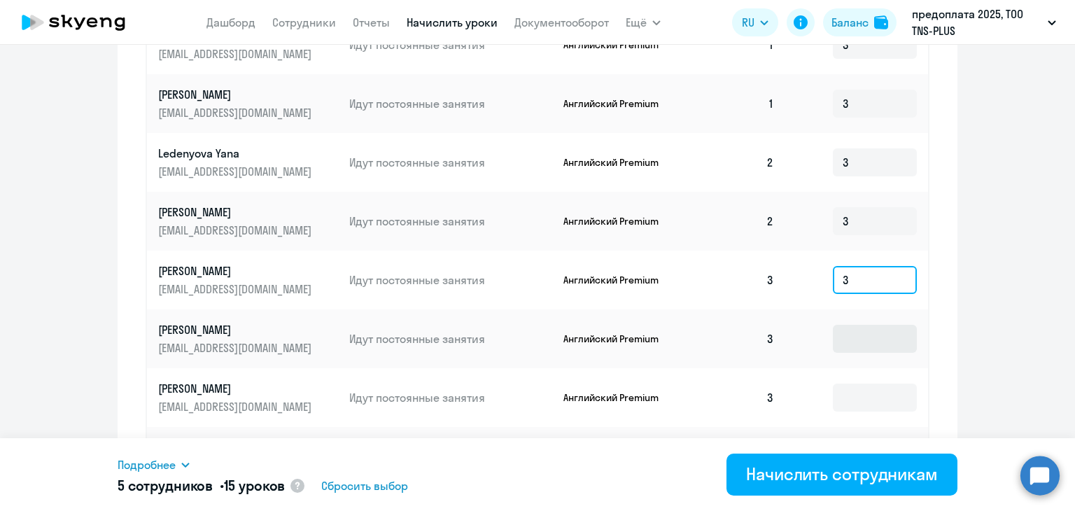
type input "3"
click at [854, 328] on input at bounding box center [875, 339] width 84 height 28
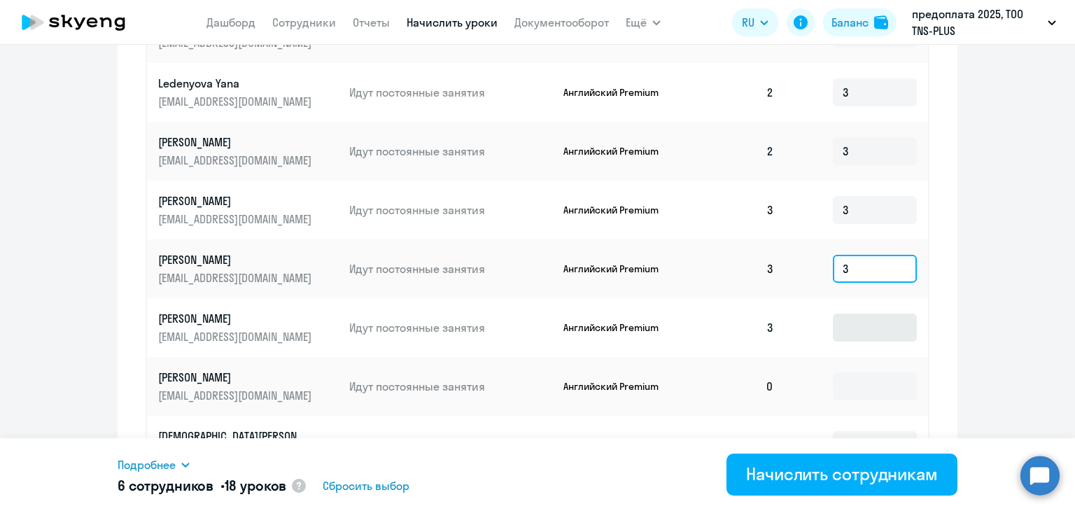
type input "3"
click at [853, 334] on input at bounding box center [875, 328] width 84 height 28
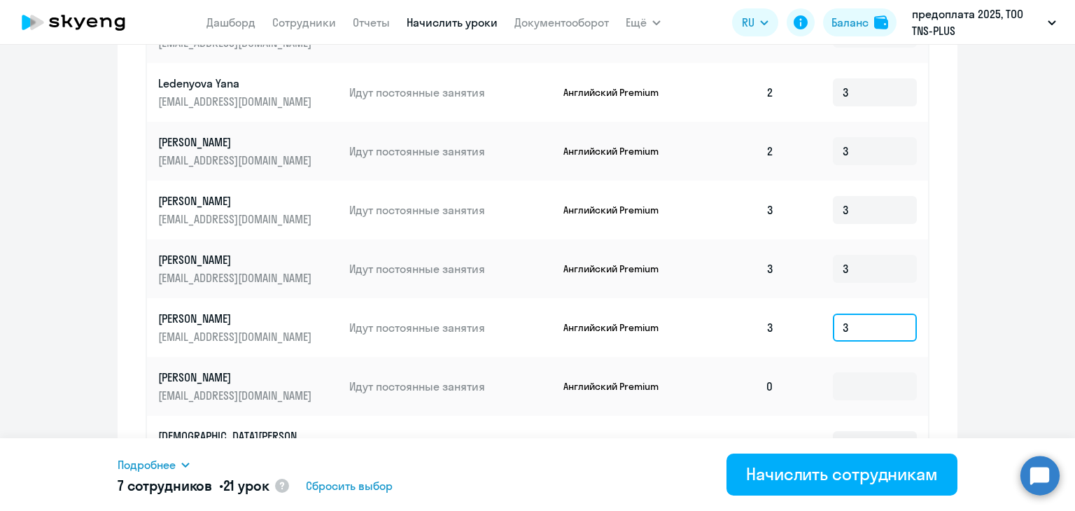
type input "3"
click at [850, 367] on td at bounding box center [856, 386] width 143 height 59
click at [852, 381] on input at bounding box center [875, 386] width 84 height 28
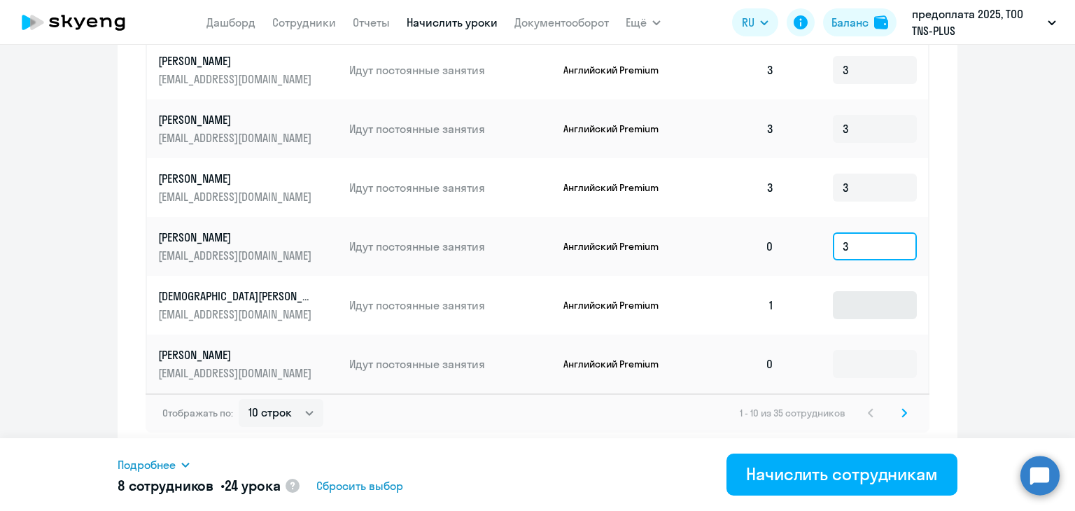
type input "3"
click at [851, 307] on input at bounding box center [875, 305] width 84 height 28
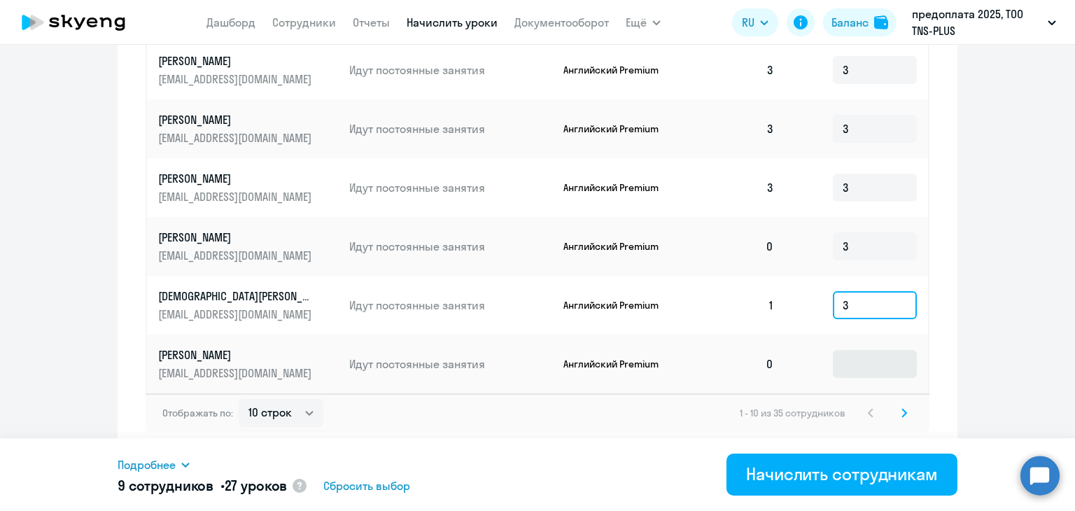
type input "3"
click at [851, 370] on input at bounding box center [875, 364] width 84 height 28
type input "3"
click at [896, 414] on svg-icon at bounding box center [904, 413] width 17 height 17
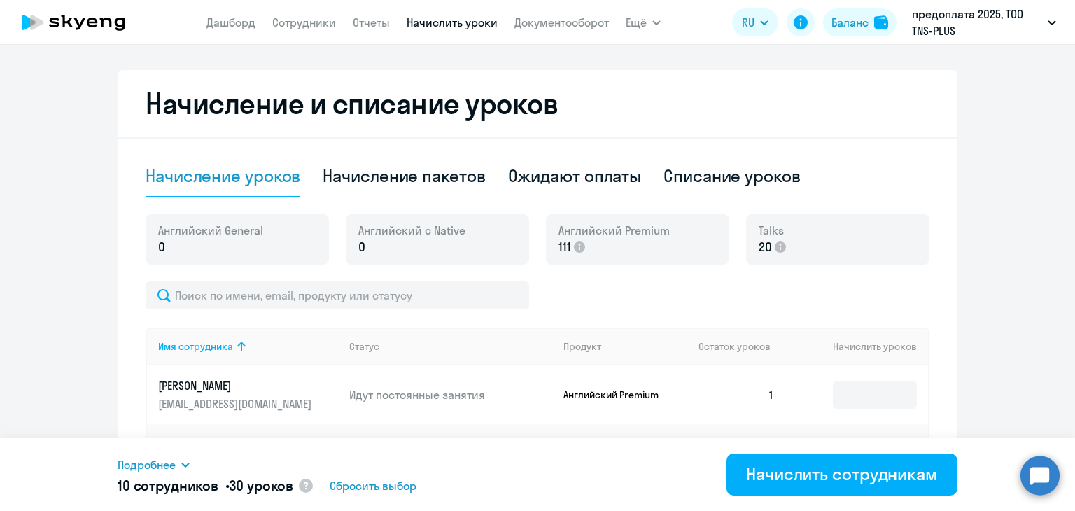
scroll to position [560, 0]
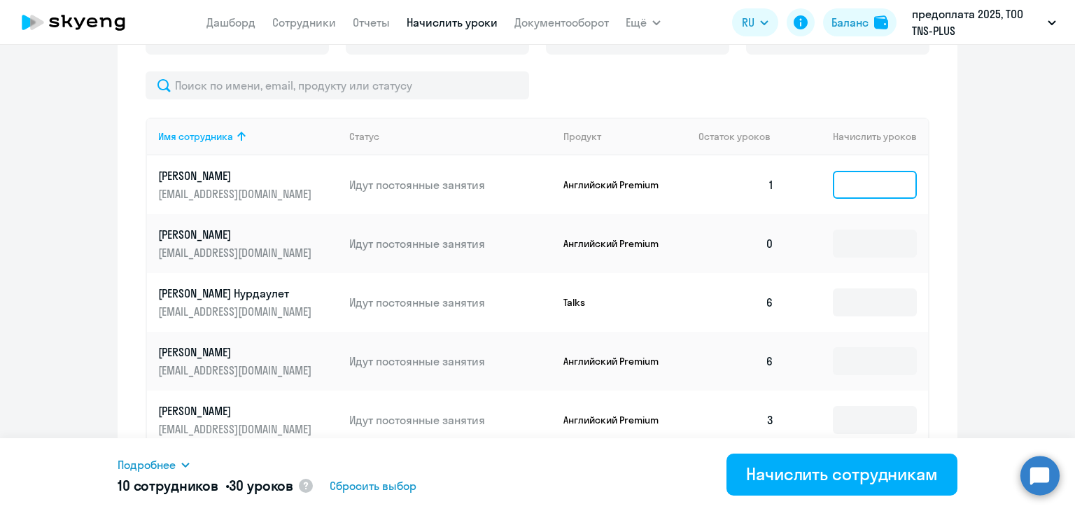
click at [862, 188] on input at bounding box center [875, 185] width 84 height 28
type input "3"
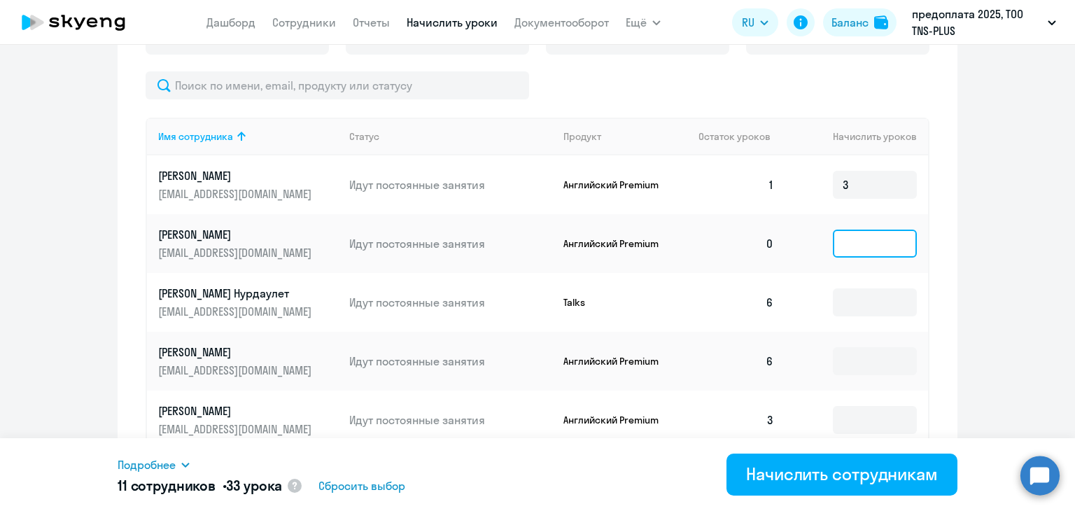
click at [859, 237] on input at bounding box center [875, 244] width 84 height 28
type input "3"
click at [855, 286] on td at bounding box center [856, 302] width 143 height 59
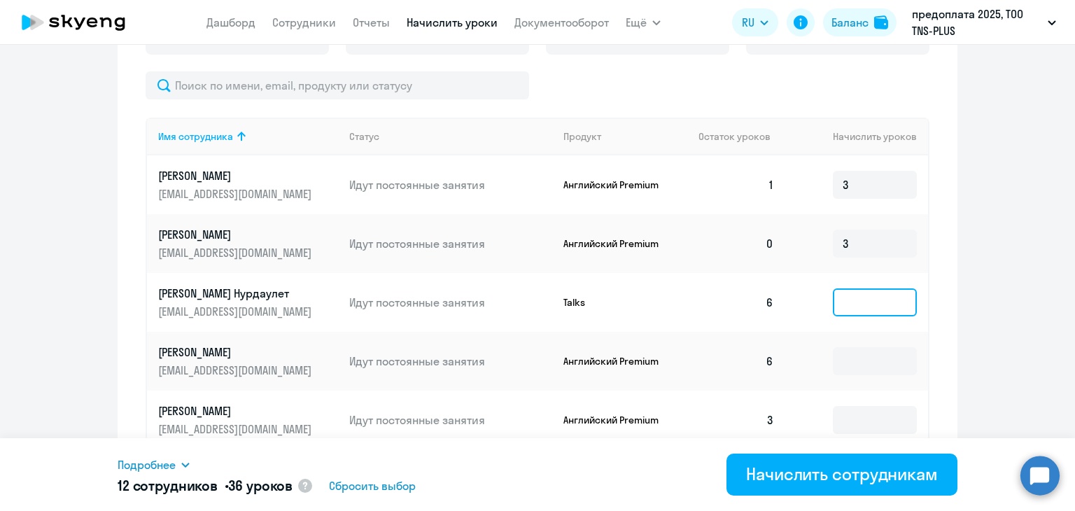
click at [859, 297] on input at bounding box center [875, 302] width 84 height 28
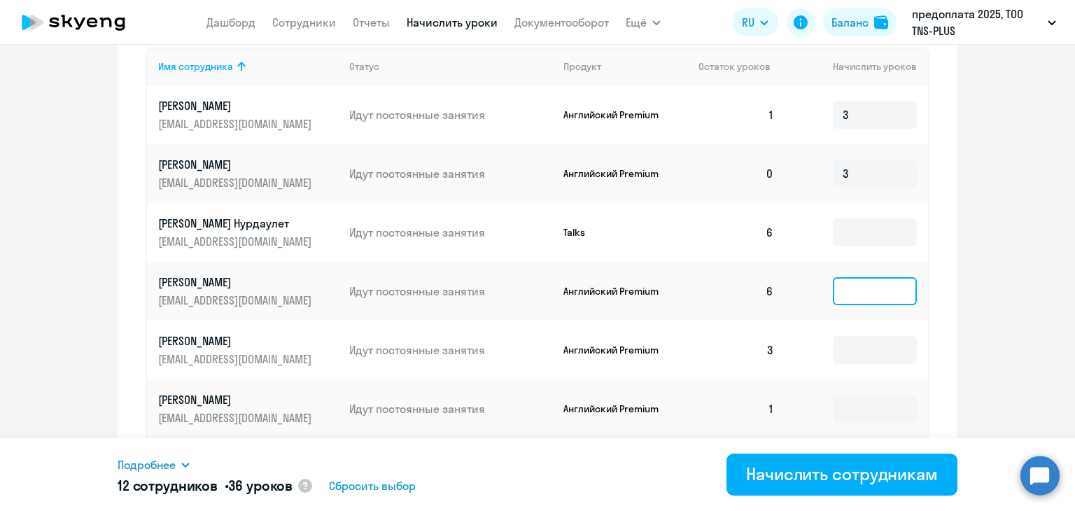
click at [850, 300] on input at bounding box center [875, 291] width 84 height 28
drag, startPoint x: 876, startPoint y: 321, endPoint x: 877, endPoint y: 342, distance: 21.0
click at [877, 324] on td at bounding box center [856, 350] width 143 height 59
click at [877, 342] on input at bounding box center [875, 350] width 84 height 28
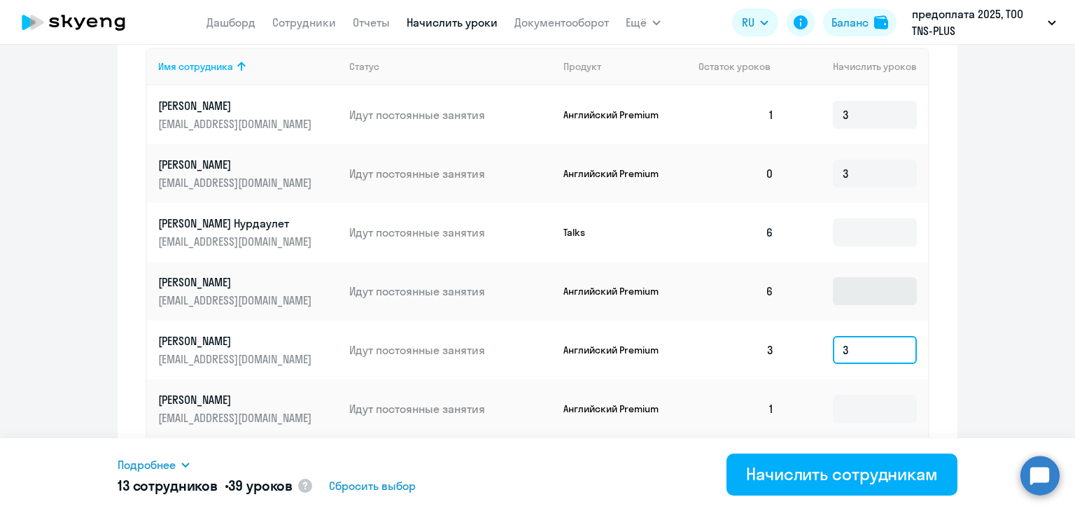
scroll to position [700, 0]
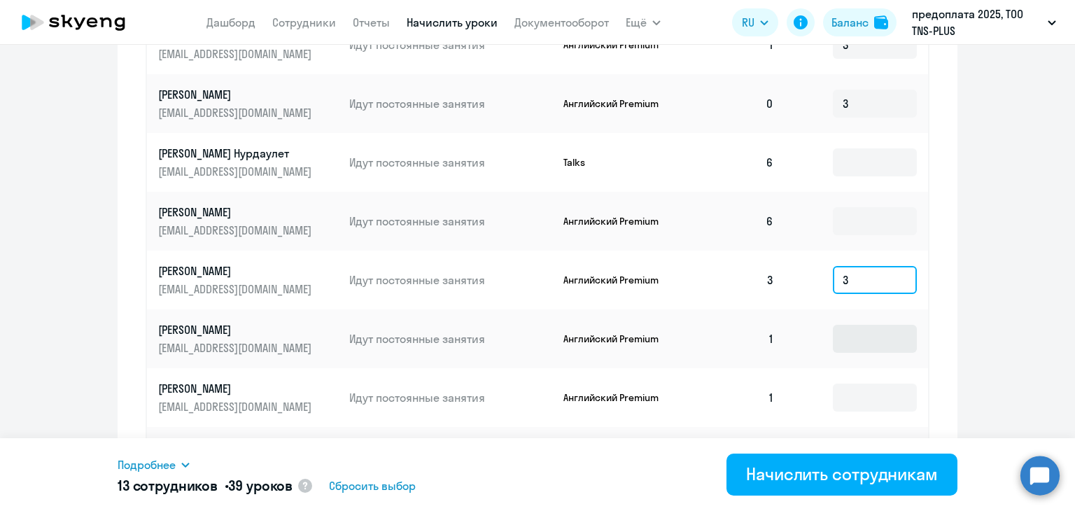
type input "3"
click at [858, 333] on input at bounding box center [875, 339] width 84 height 28
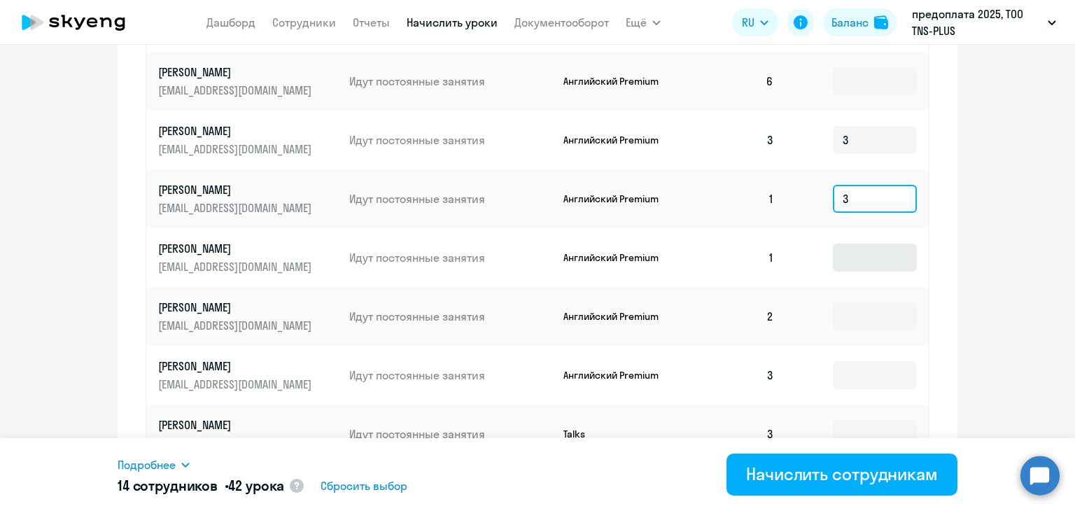
type input "3"
click at [863, 255] on input at bounding box center [875, 258] width 84 height 28
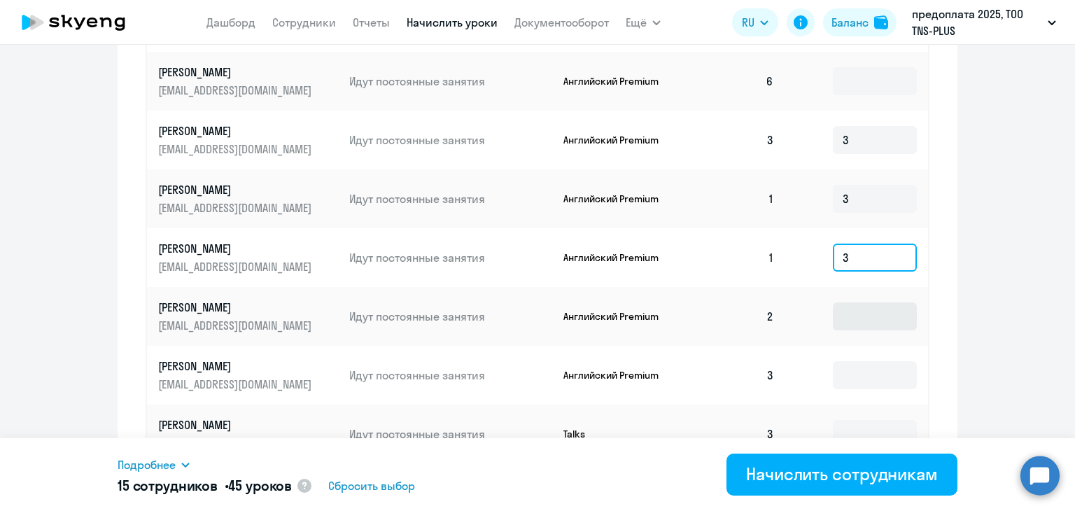
type input "3"
click at [862, 319] on input at bounding box center [875, 316] width 84 height 28
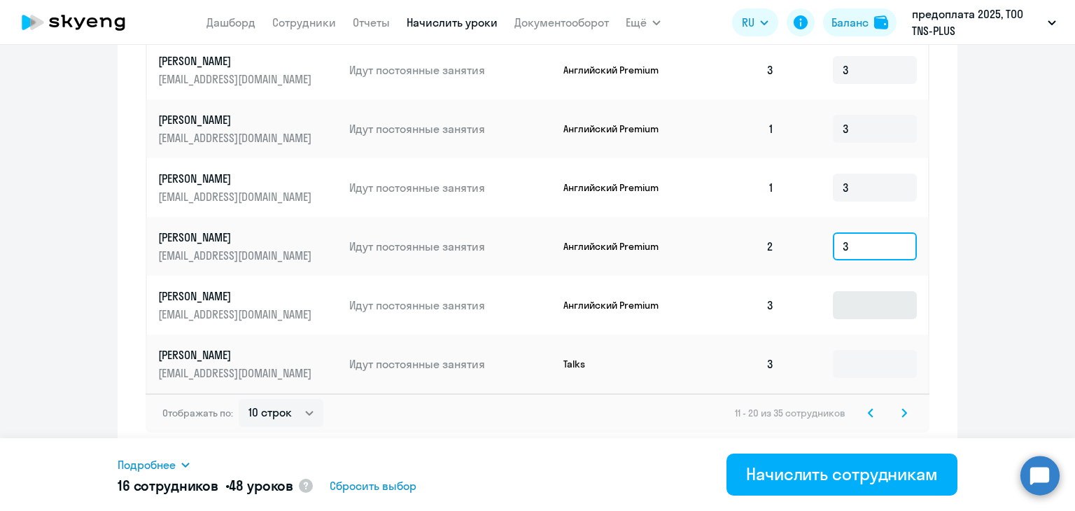
type input "3"
click at [855, 304] on input at bounding box center [875, 305] width 84 height 28
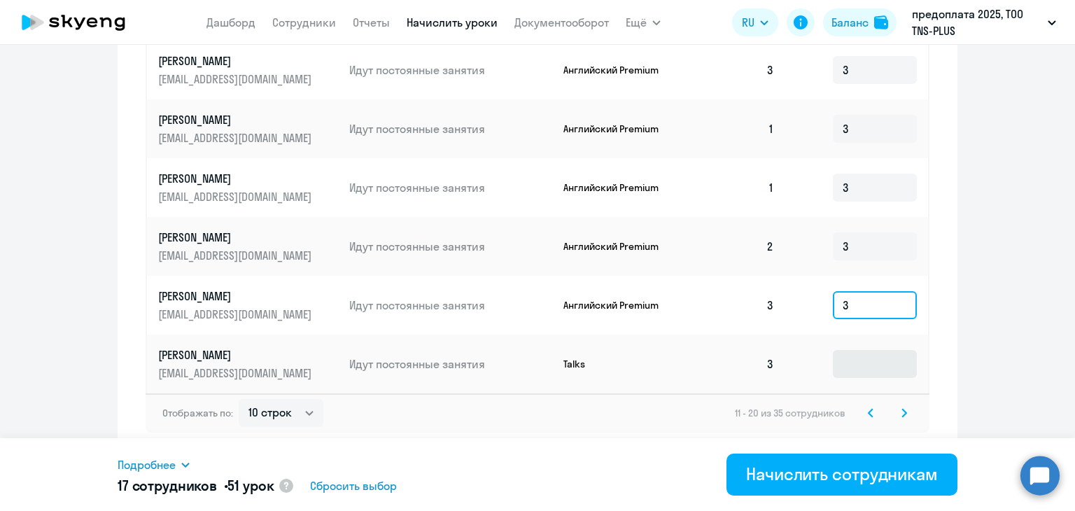
type input "3"
click at [869, 370] on input at bounding box center [875, 364] width 84 height 28
click at [901, 409] on icon at bounding box center [904, 413] width 6 height 10
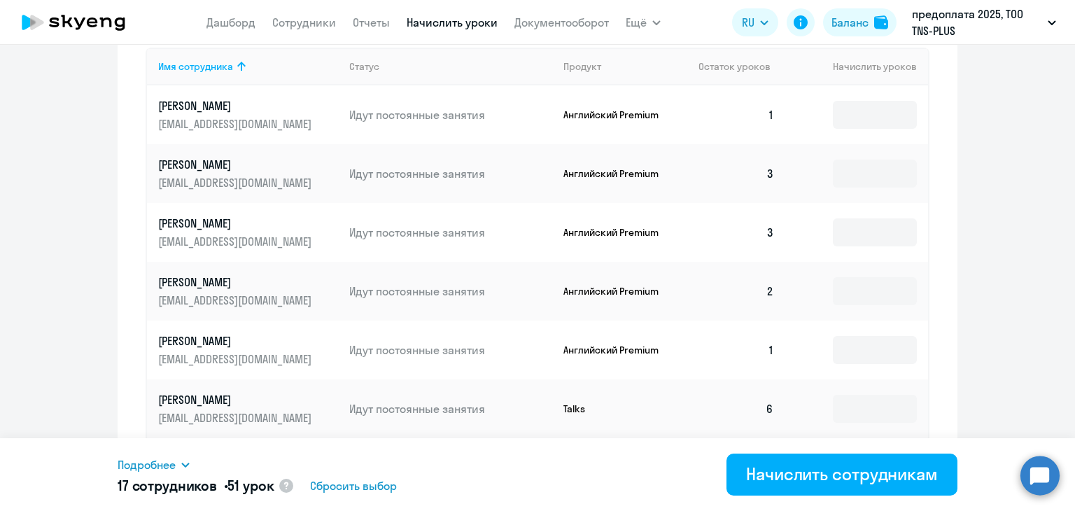
scroll to position [490, 0]
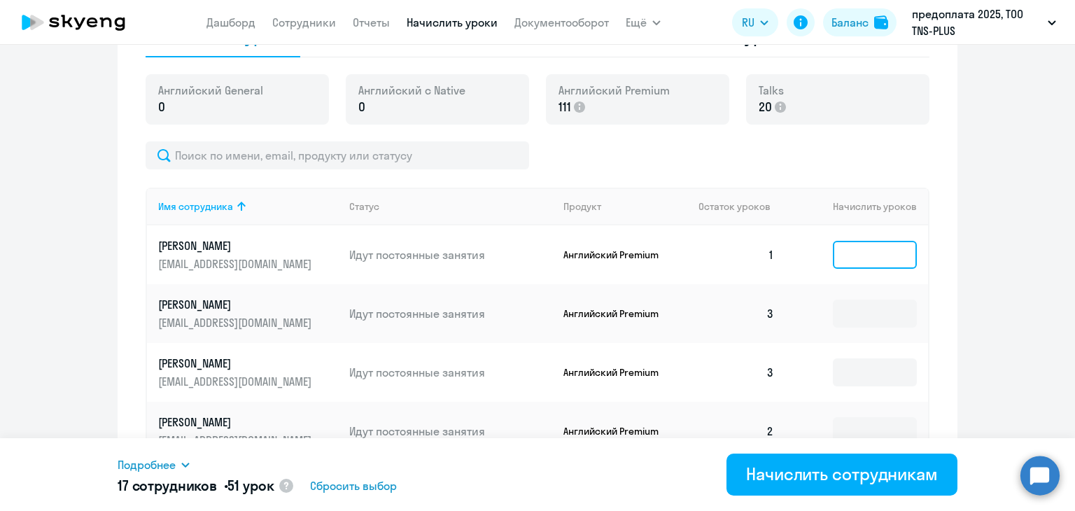
click at [881, 254] on input at bounding box center [875, 255] width 84 height 28
type input "3"
click at [871, 295] on td at bounding box center [856, 313] width 143 height 59
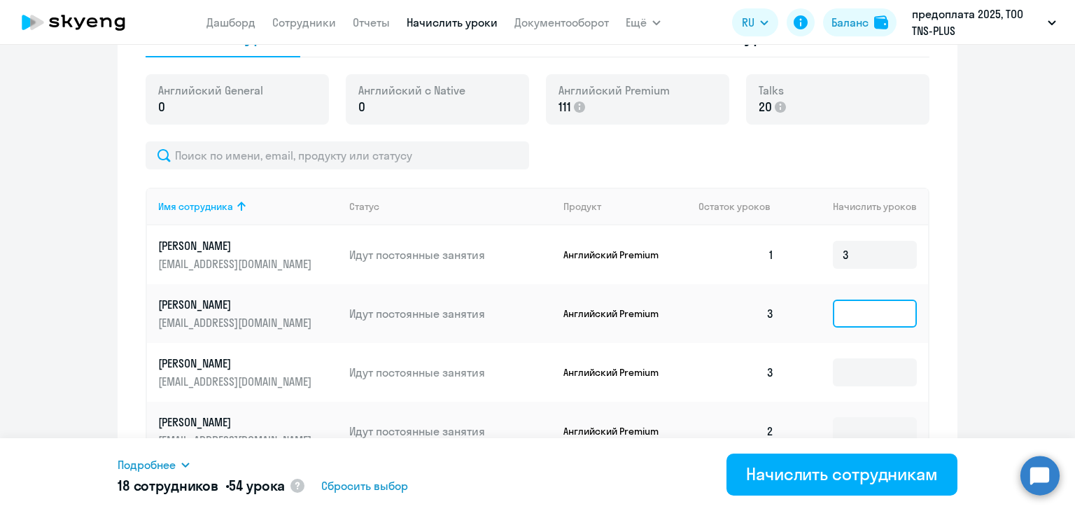
click at [873, 300] on input at bounding box center [875, 314] width 84 height 28
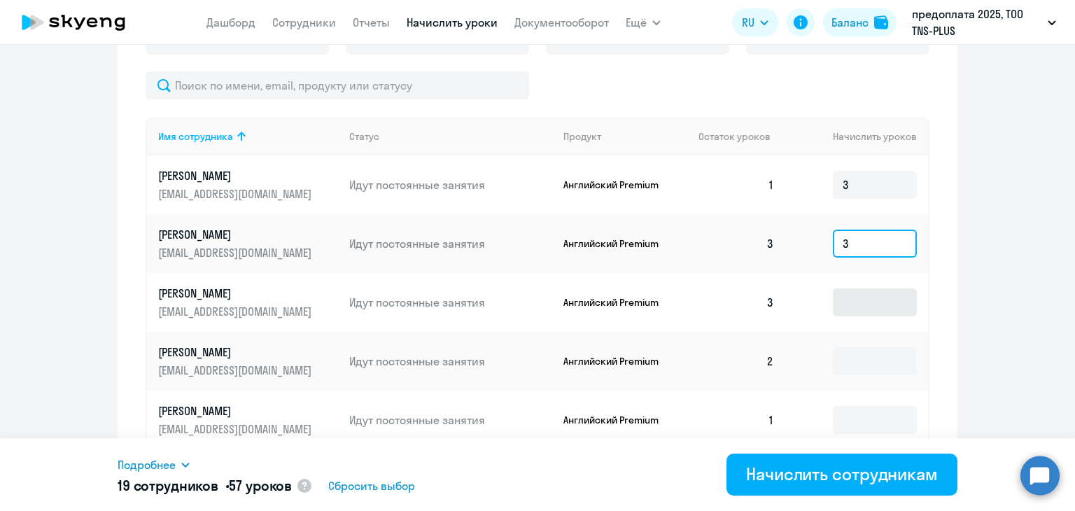
type input "3"
click at [863, 290] on input at bounding box center [875, 302] width 84 height 28
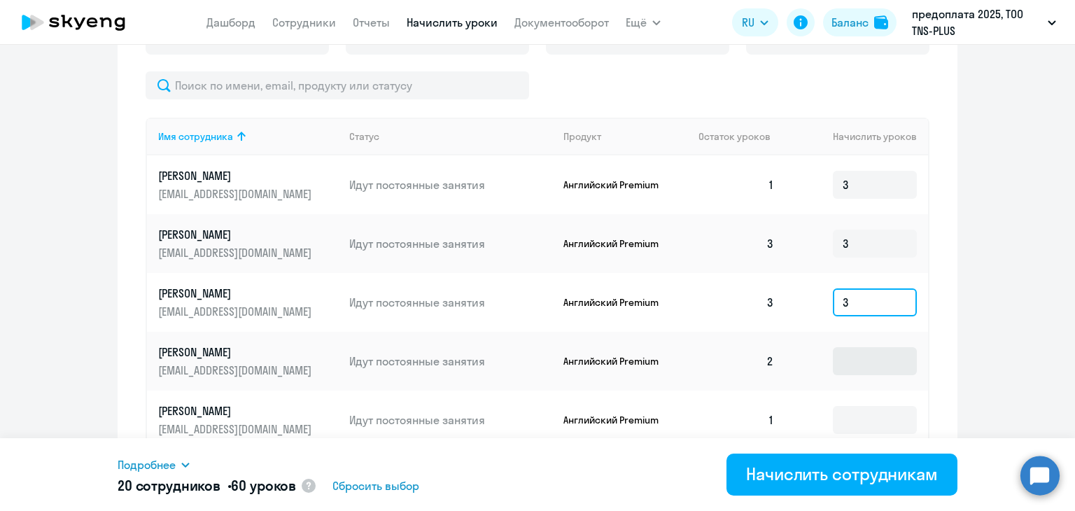
scroll to position [630, 0]
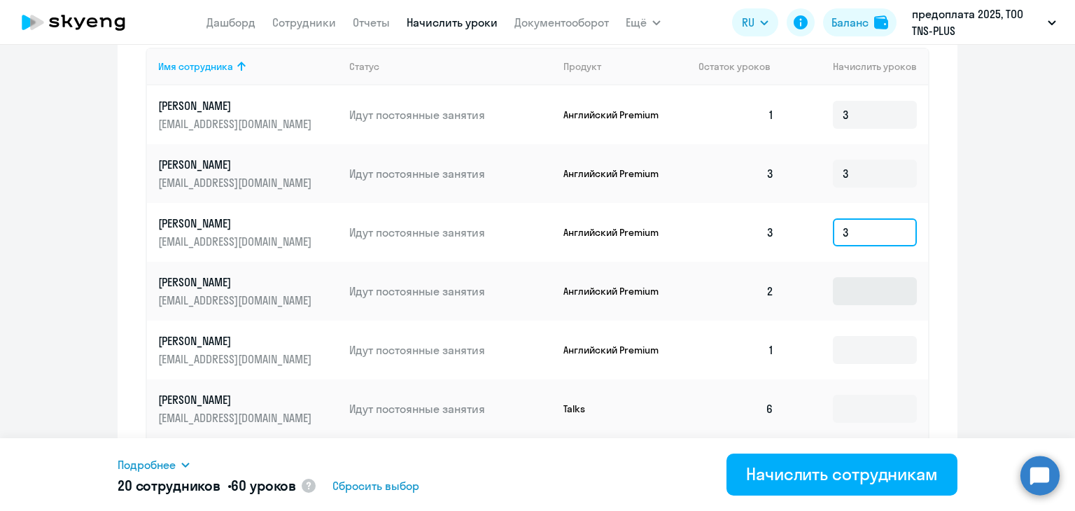
type input "3"
click at [863, 294] on input at bounding box center [875, 291] width 84 height 28
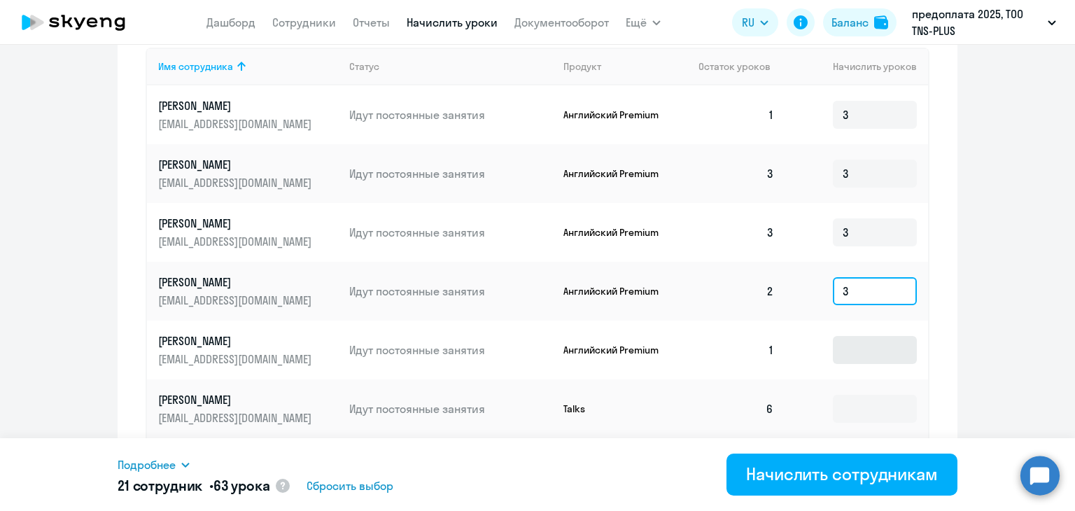
type input "3"
click at [852, 339] on input at bounding box center [875, 350] width 84 height 28
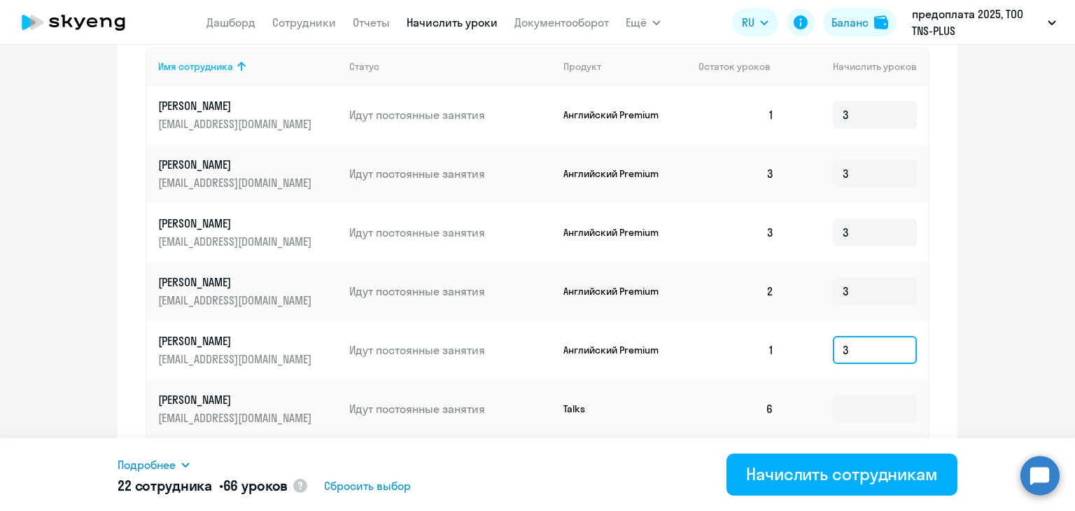
scroll to position [770, 0]
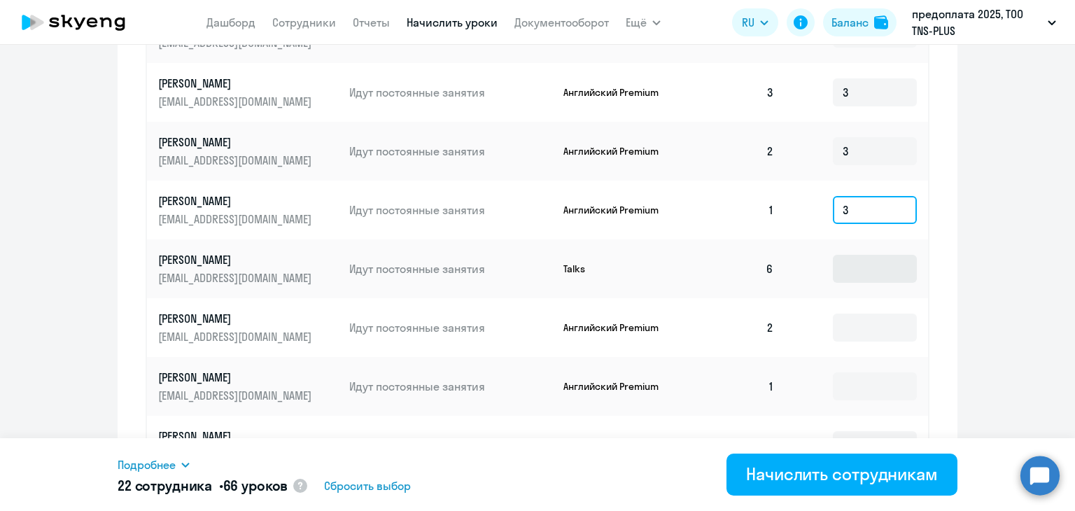
type input "3"
click at [869, 269] on input at bounding box center [875, 269] width 84 height 28
click at [855, 318] on input at bounding box center [875, 328] width 84 height 28
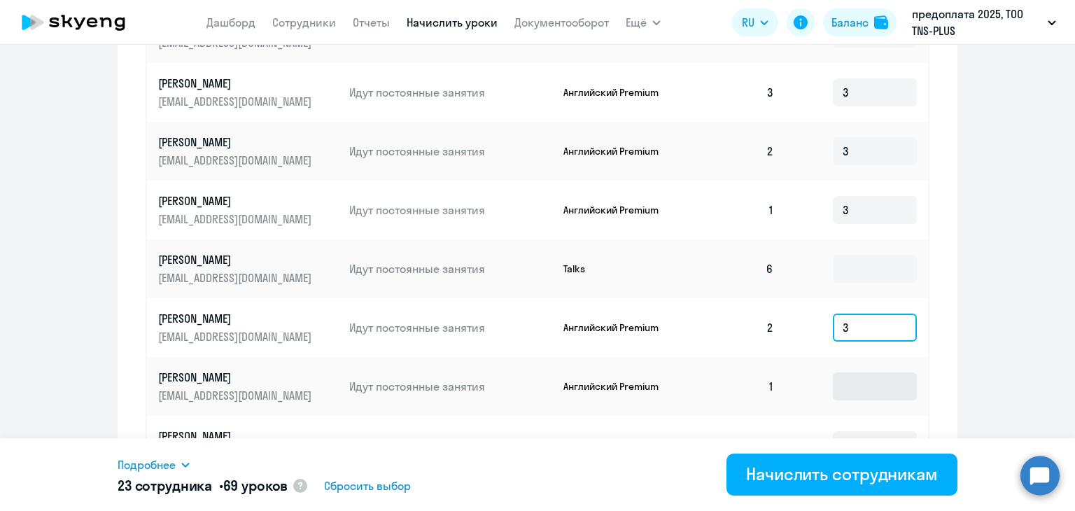
scroll to position [840, 0]
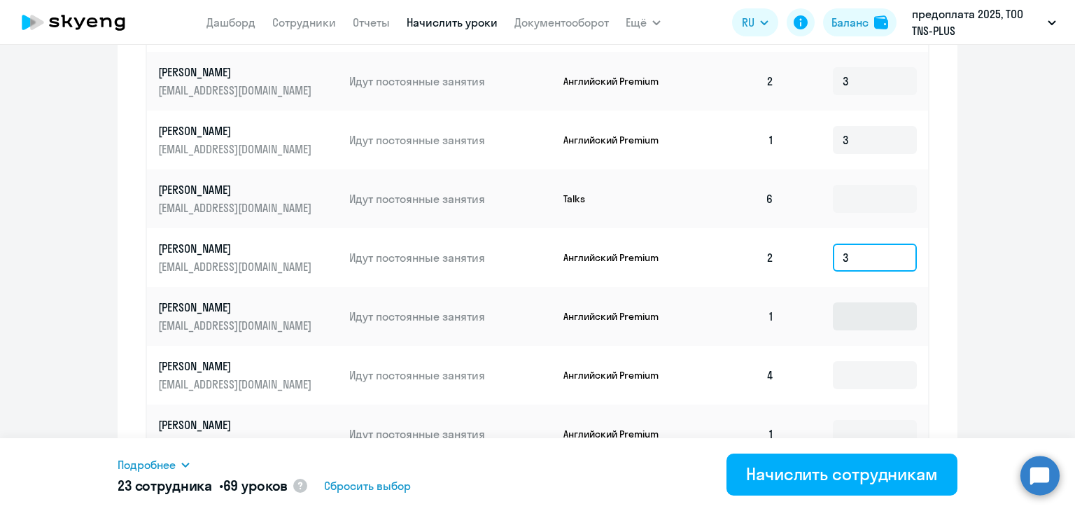
type input "3"
click at [854, 302] on input at bounding box center [875, 316] width 84 height 28
click at [855, 323] on input at bounding box center [875, 316] width 84 height 28
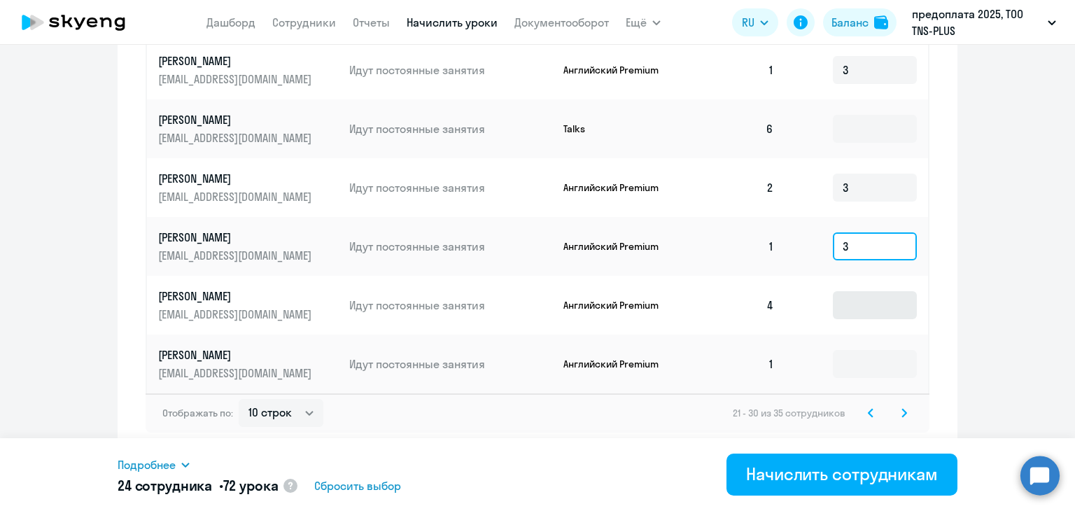
type input "3"
click at [856, 301] on input at bounding box center [875, 305] width 84 height 28
type input "3"
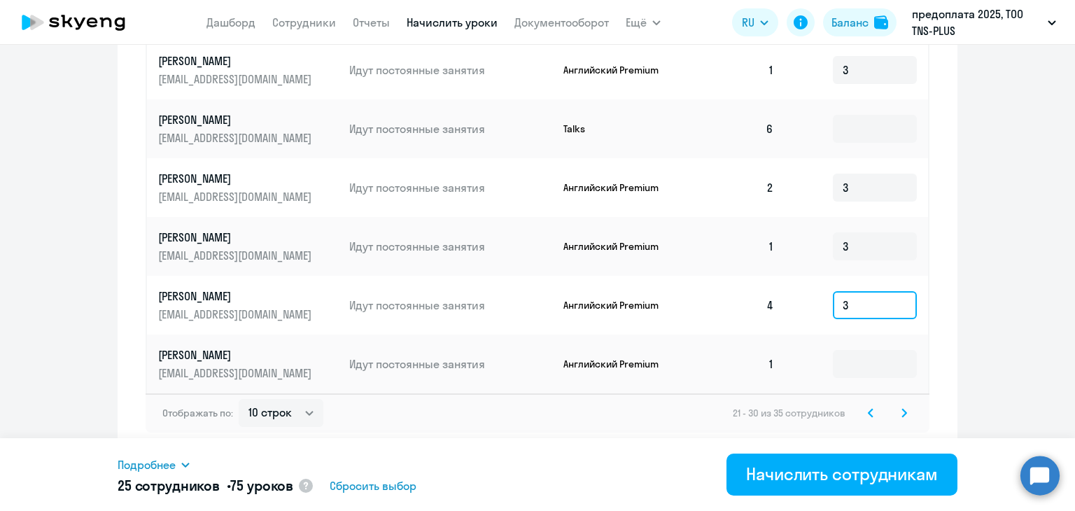
drag, startPoint x: 843, startPoint y: 310, endPoint x: 787, endPoint y: 312, distance: 56.0
click at [787, 312] on td "3" at bounding box center [856, 305] width 143 height 59
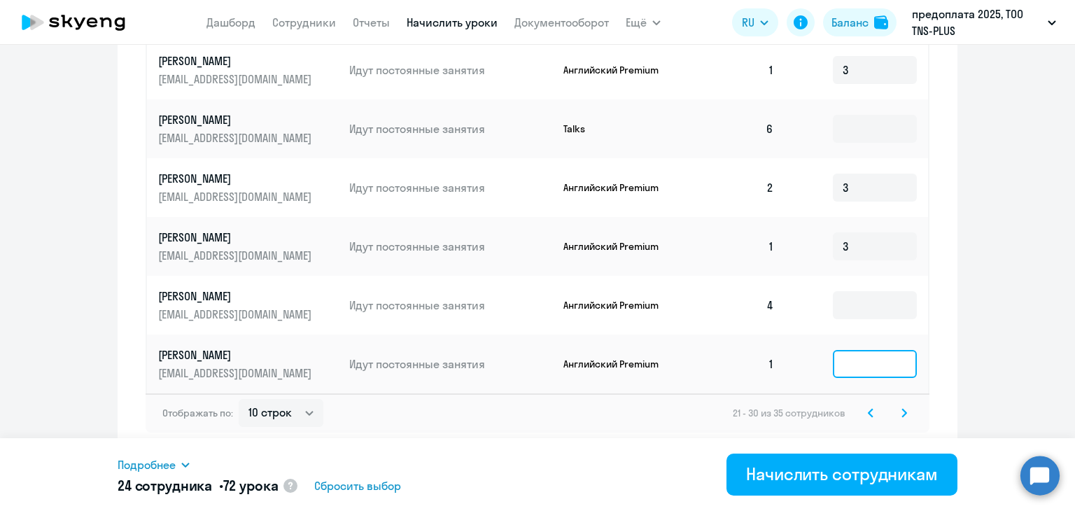
click at [838, 356] on input at bounding box center [875, 364] width 84 height 28
type input "3"
click at [908, 420] on div "Отображать по: 10 строк 30 строк 50 строк 21 - 30 из 35 сотрудников" at bounding box center [538, 412] width 784 height 39
click at [903, 417] on svg-icon at bounding box center [904, 413] width 17 height 17
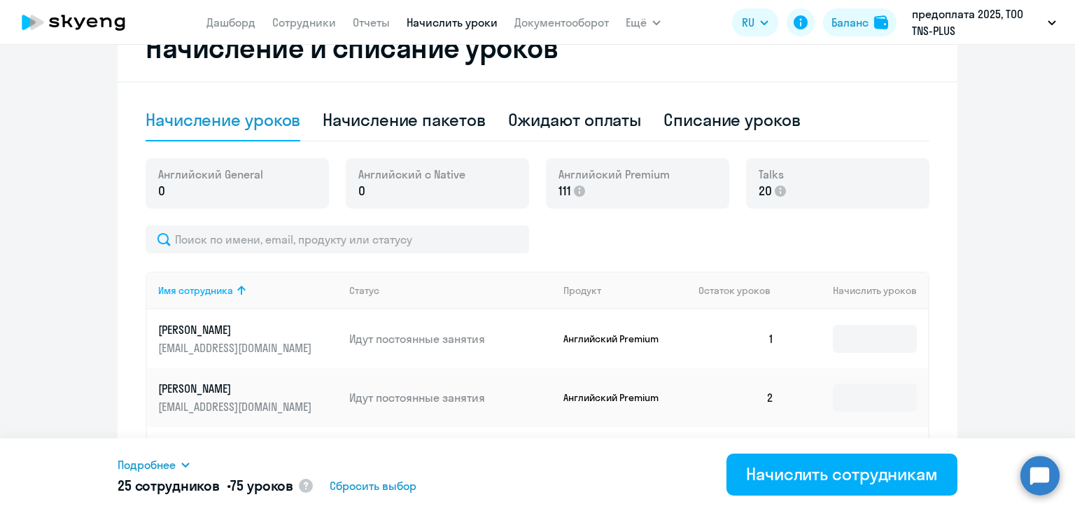
scroll to position [546, 0]
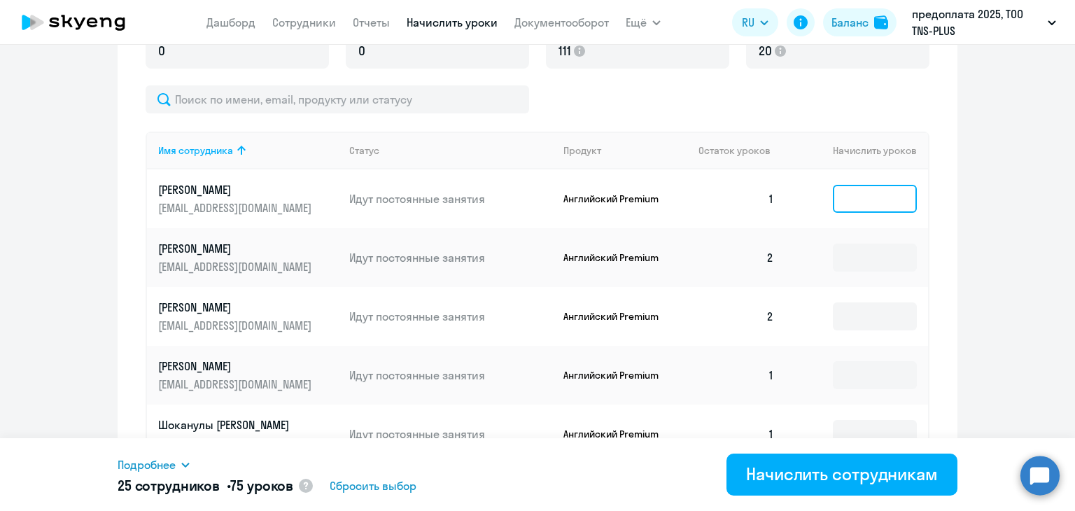
click at [889, 202] on input at bounding box center [875, 199] width 84 height 28
type input "2"
type input "3"
click at [876, 251] on input at bounding box center [875, 258] width 84 height 28
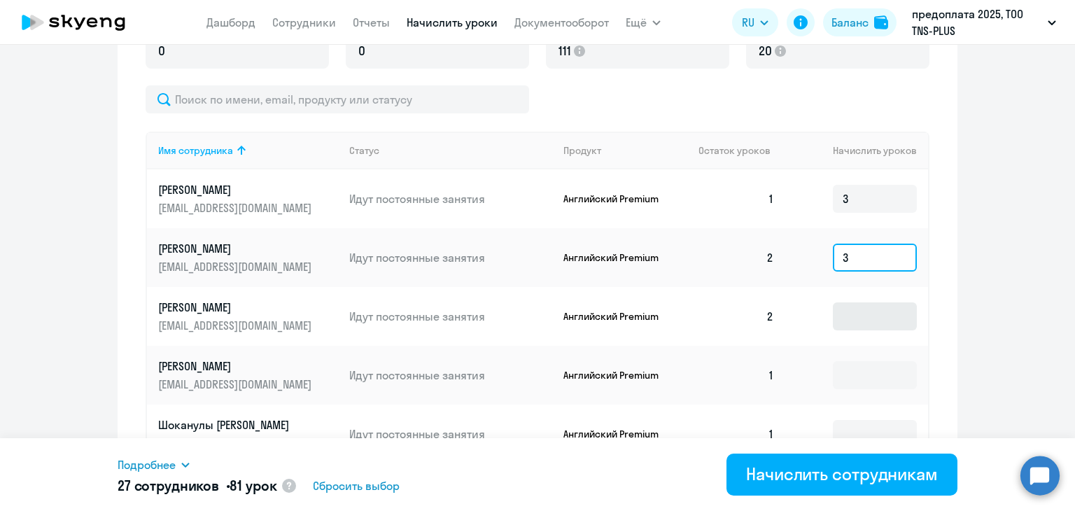
type input "3"
click at [862, 314] on input at bounding box center [875, 316] width 84 height 28
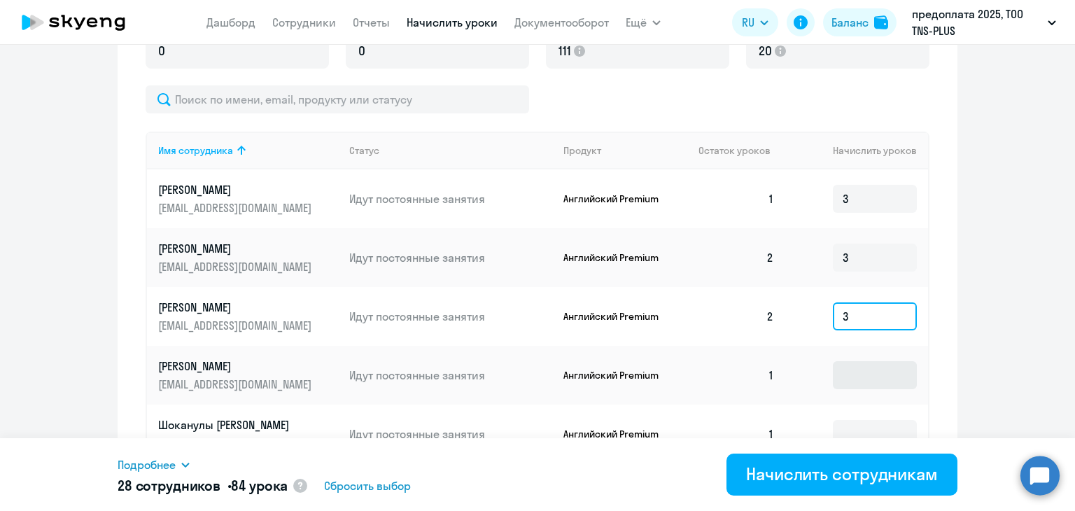
type input "3"
click at [854, 362] on input at bounding box center [875, 375] width 84 height 28
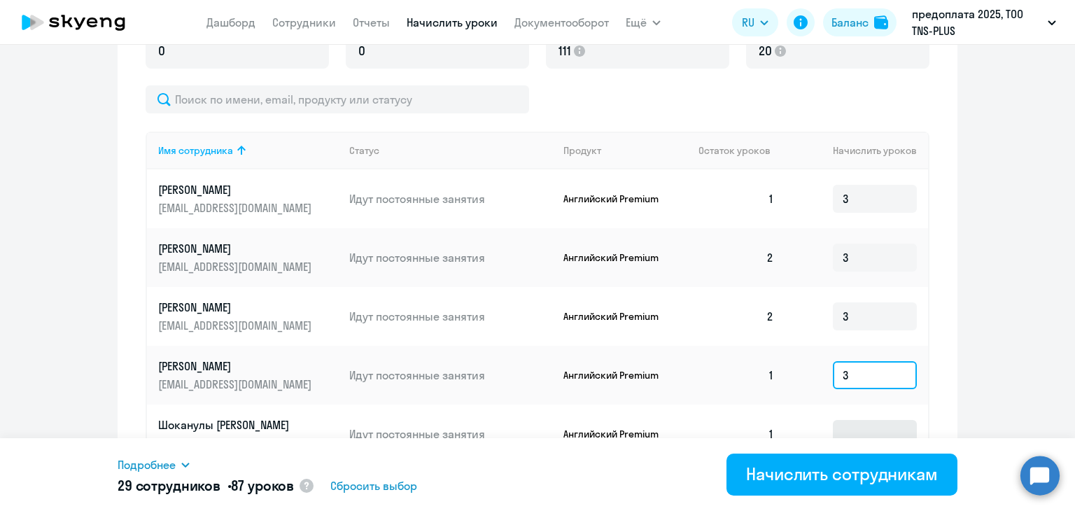
scroll to position [616, 0]
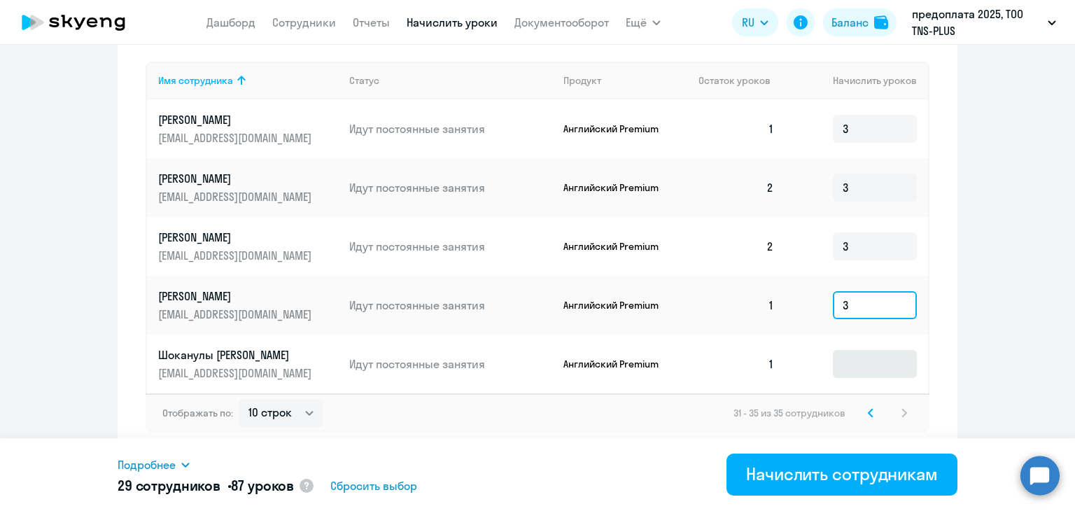
type input "3"
click at [855, 359] on input at bounding box center [875, 364] width 84 height 28
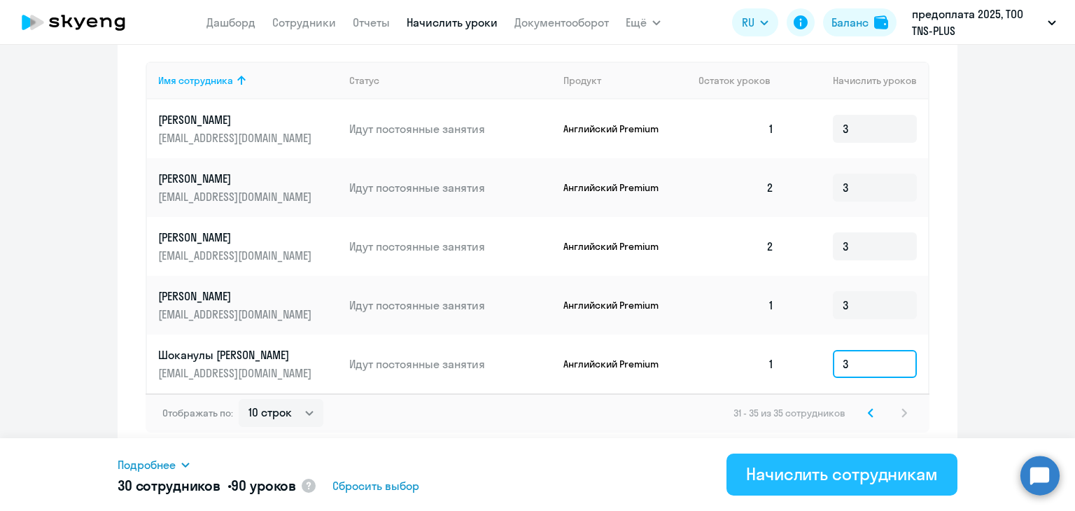
type input "3"
click at [859, 469] on div "Начислить сотрудникам" at bounding box center [842, 474] width 192 height 22
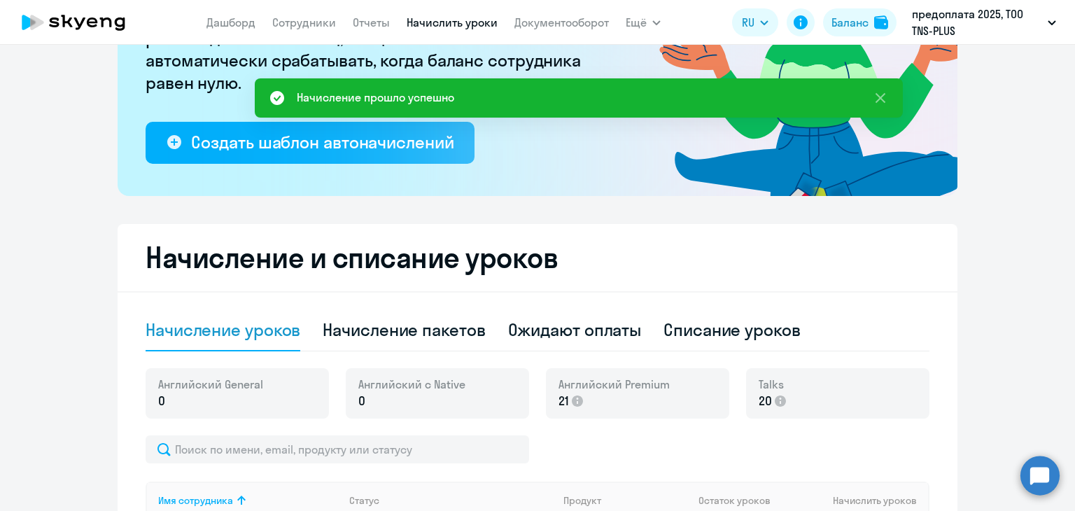
scroll to position [0, 0]
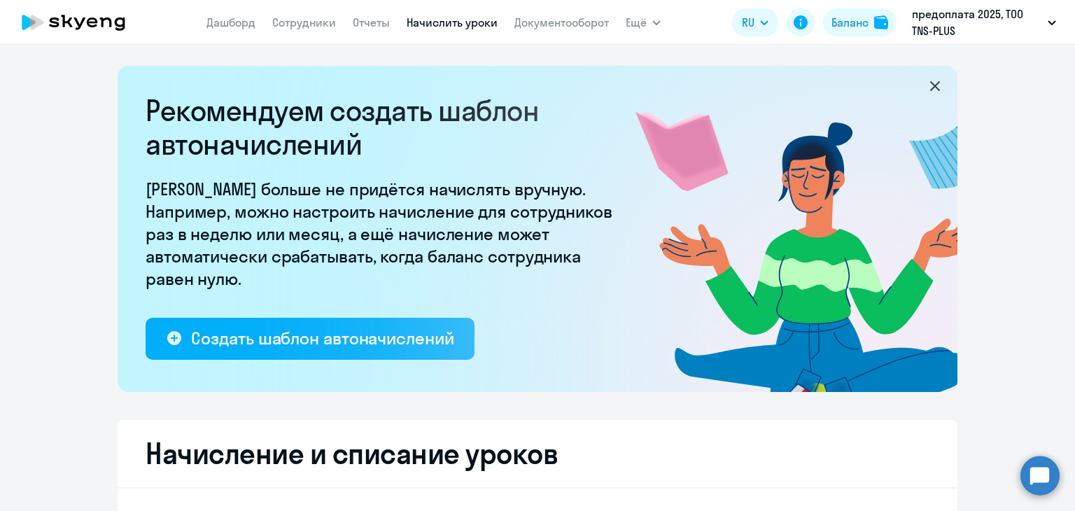
select select "10"
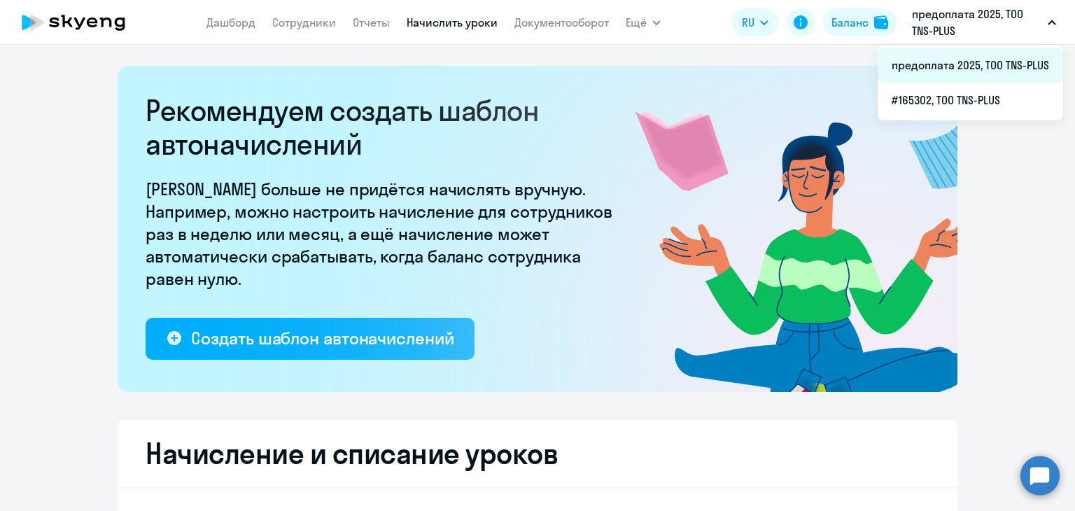
click at [931, 70] on li "предоплата 2025, ТОО TNS-PLUS" at bounding box center [970, 65] width 185 height 35
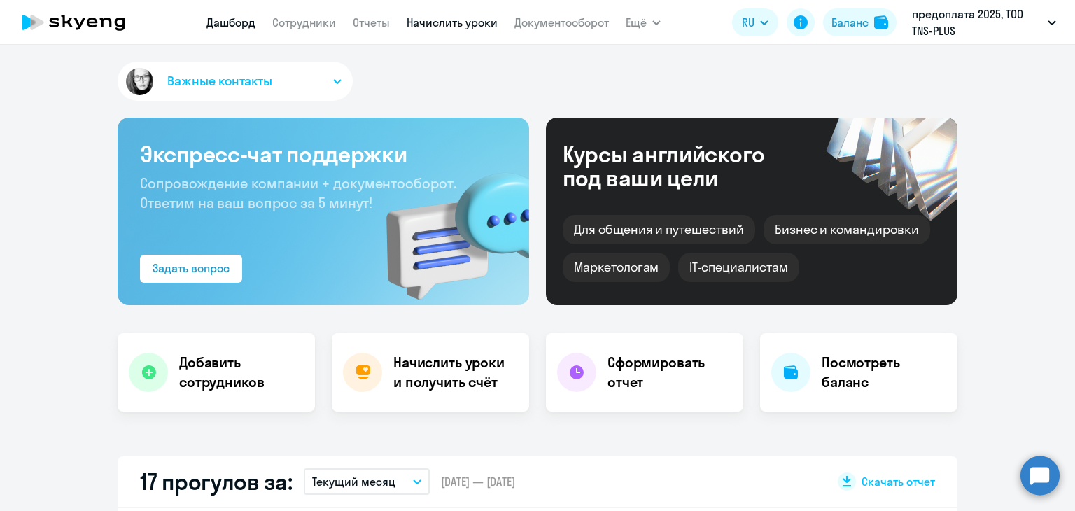
select select "30"
click at [449, 27] on link "Начислить уроки" at bounding box center [452, 22] width 91 height 14
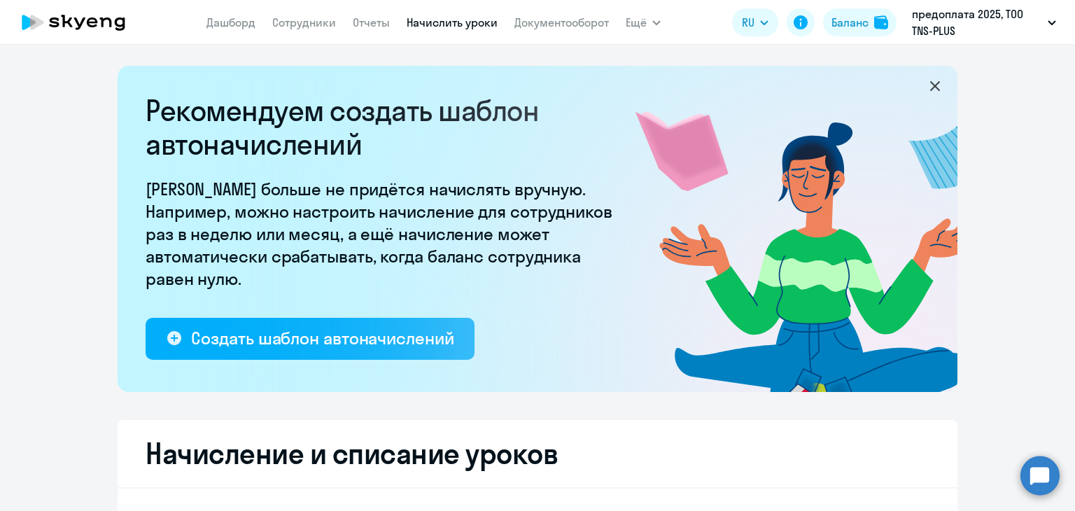
select select "10"
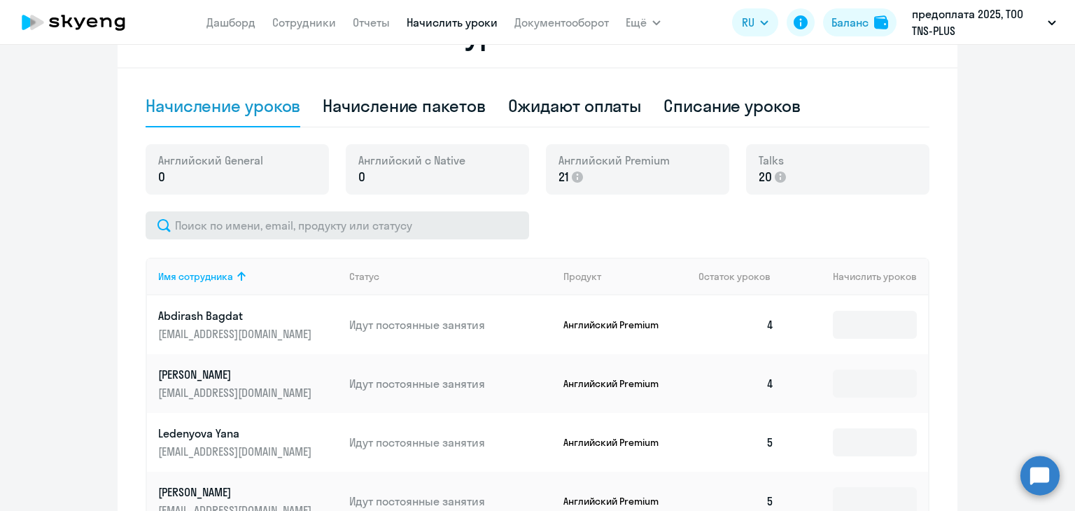
drag, startPoint x: 216, startPoint y: 251, endPoint x: 235, endPoint y: 230, distance: 29.2
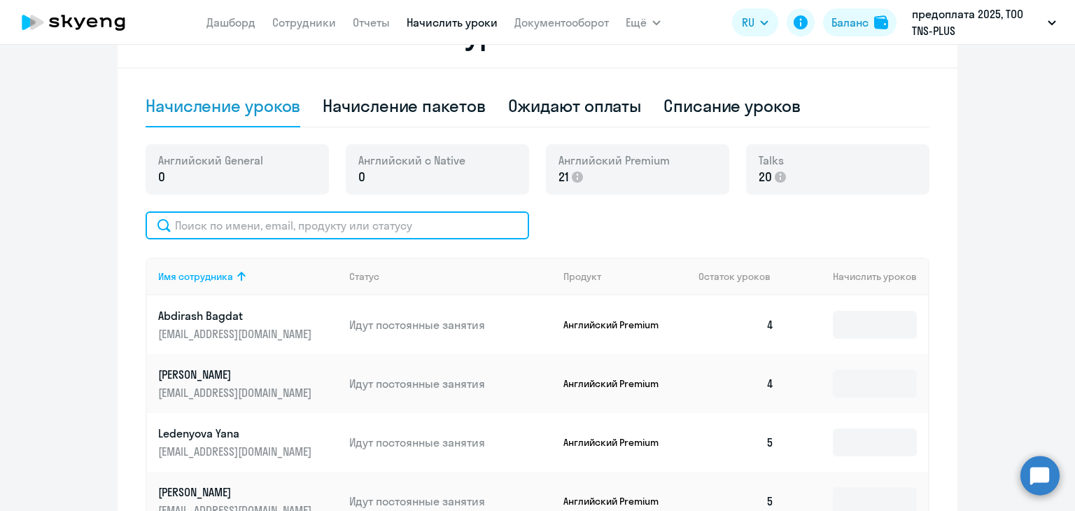
click at [238, 228] on input "text" at bounding box center [338, 225] width 384 height 28
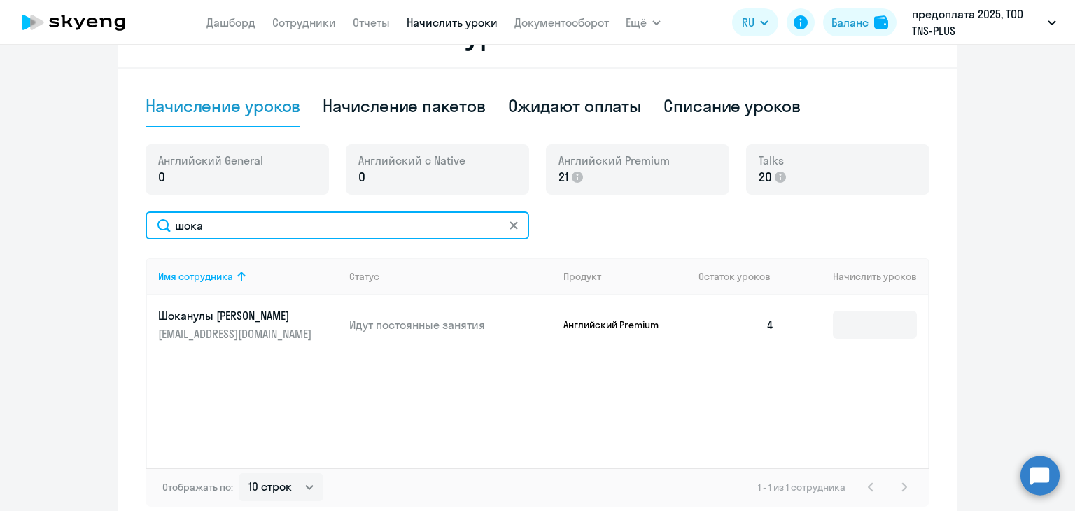
type input "шока"
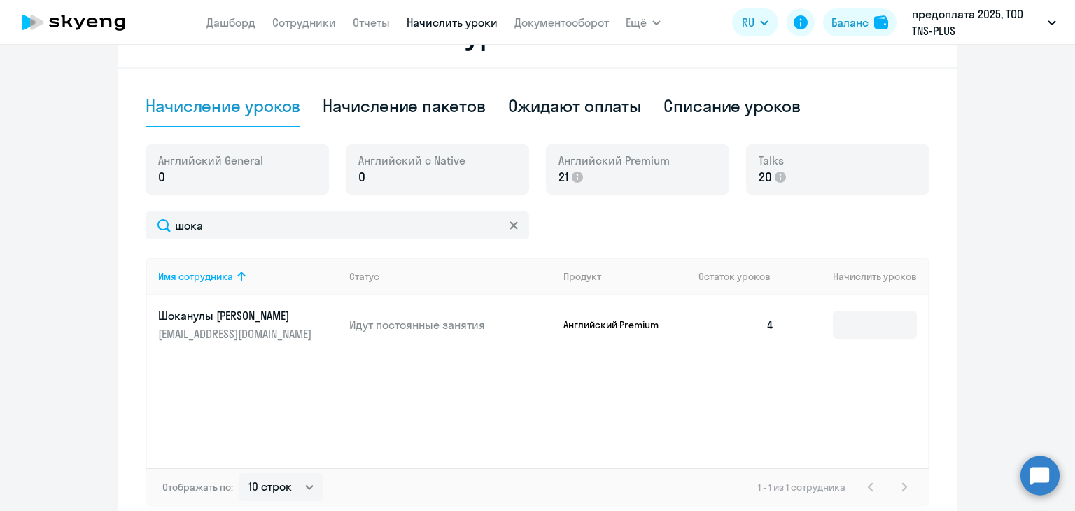
drag, startPoint x: 721, startPoint y: 374, endPoint x: 750, endPoint y: 392, distance: 34.0
click at [722, 375] on div "Имя сотрудника Статус Продукт Остаток уроков Начислить уроков Шоканулы Еркин ys…" at bounding box center [538, 363] width 784 height 210
click at [881, 326] on input at bounding box center [875, 325] width 84 height 28
click at [845, 176] on div "Talks 20" at bounding box center [837, 169] width 183 height 50
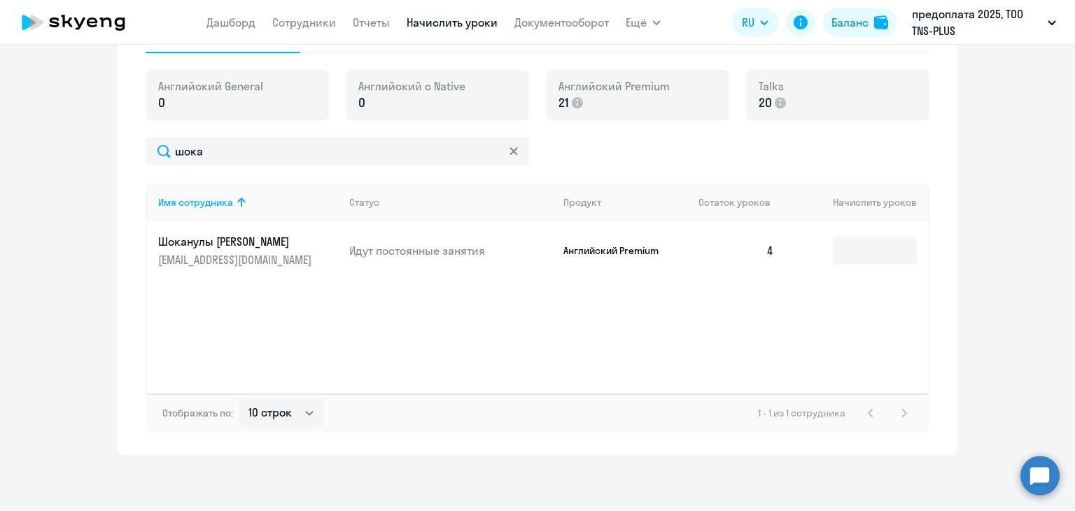
scroll to position [284, 0]
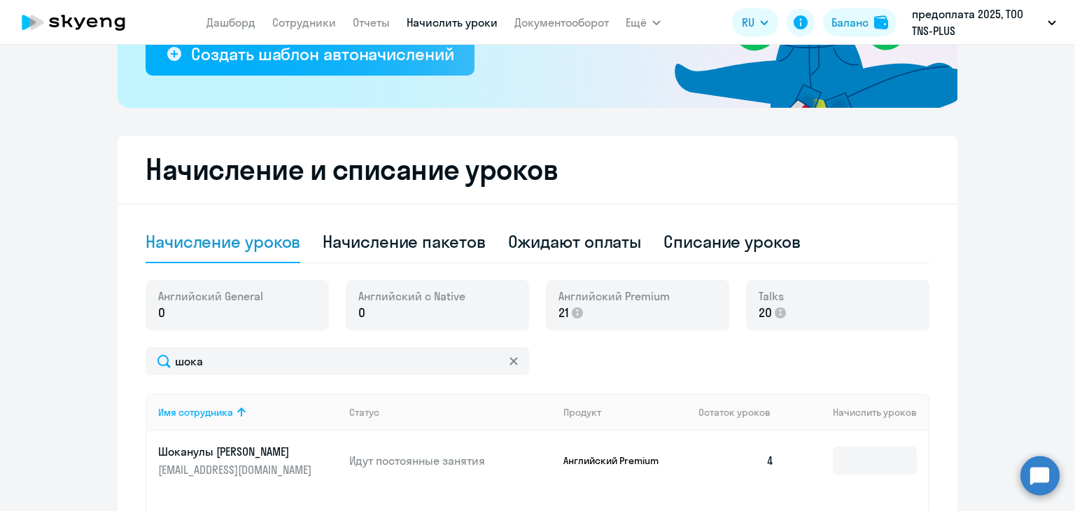
click at [568, 373] on div "шока" at bounding box center [538, 361] width 784 height 28
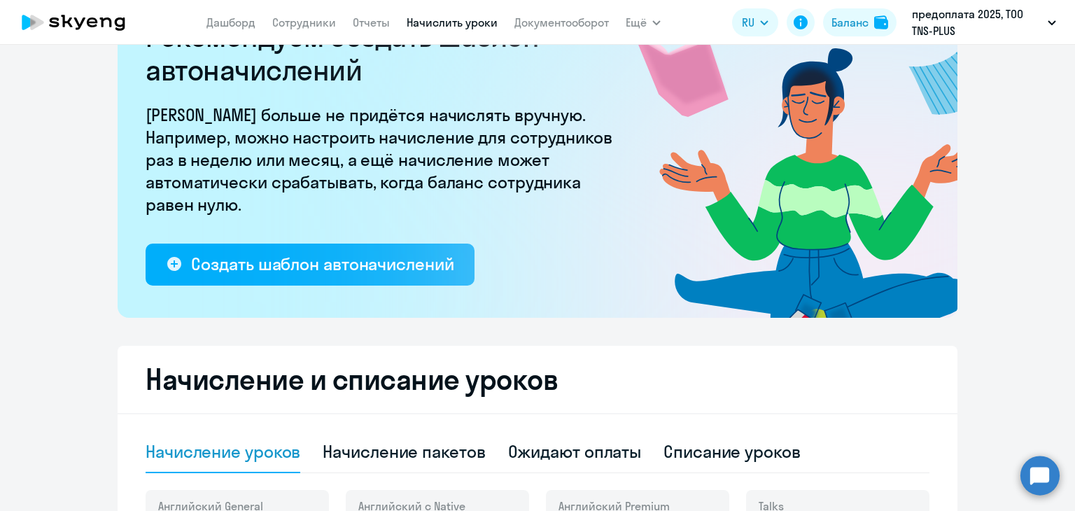
scroll to position [4, 0]
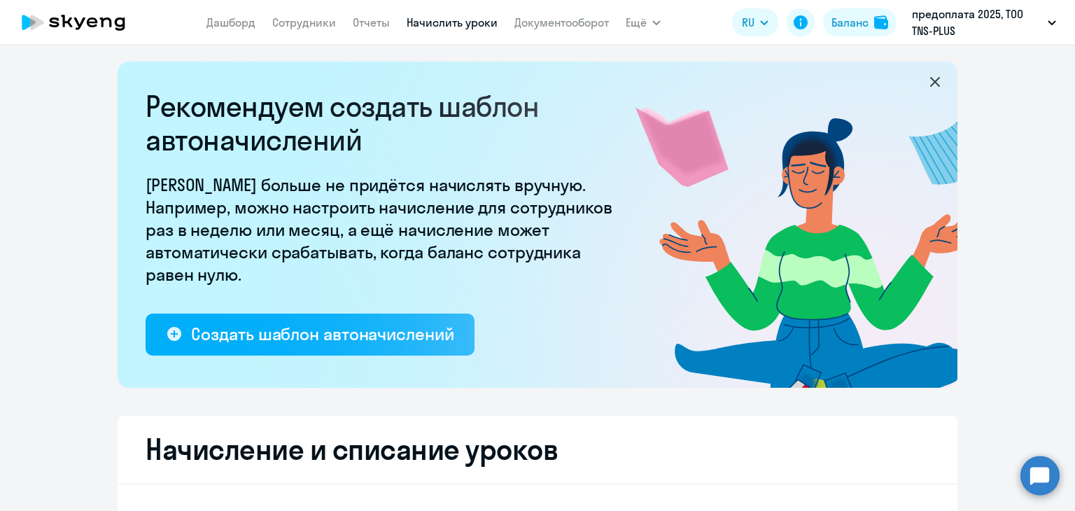
click at [421, 22] on link "Начислить уроки" at bounding box center [452, 22] width 91 height 14
click at [516, 28] on link "Документооборот" at bounding box center [561, 22] width 94 height 14
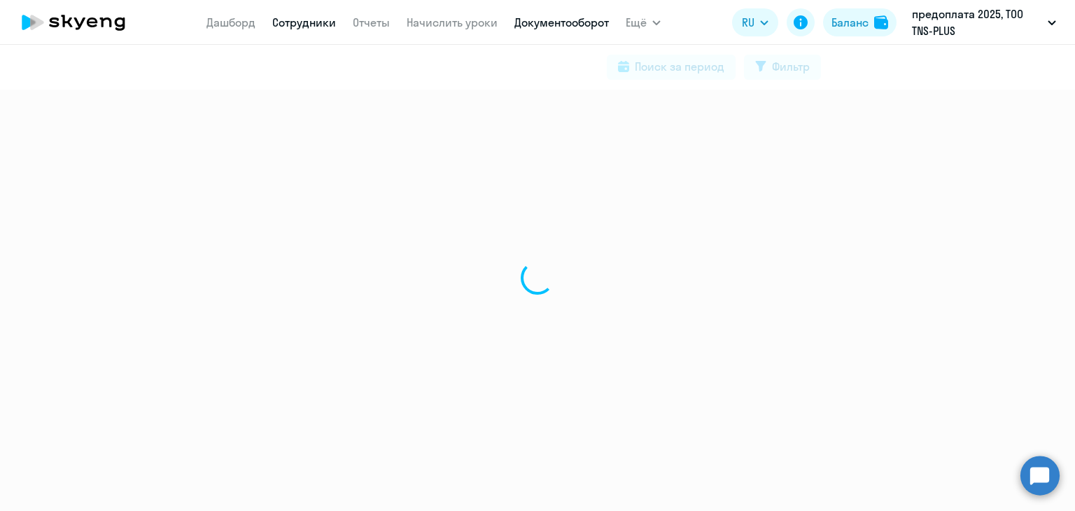
click at [307, 26] on link "Сотрудники" at bounding box center [304, 22] width 64 height 14
select select "30"
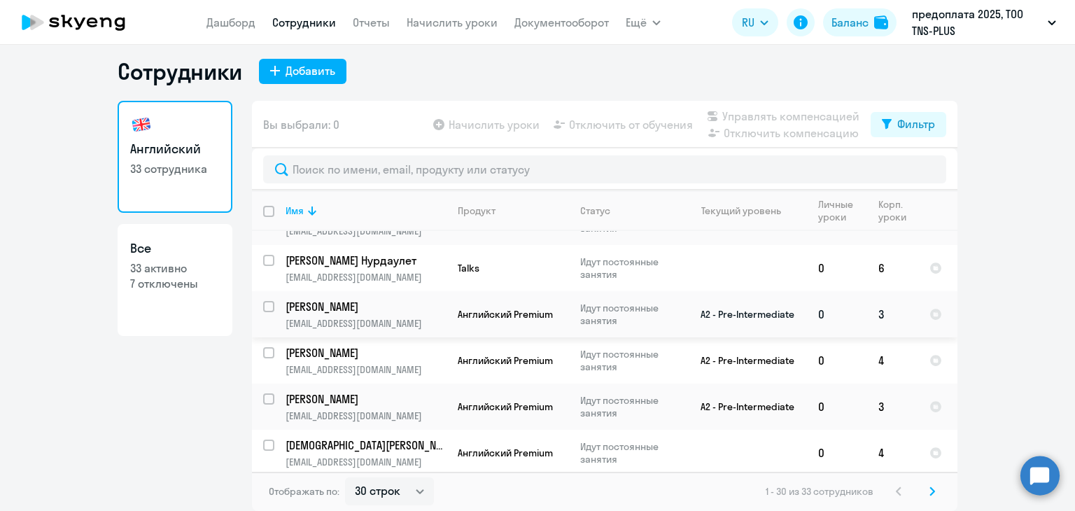
scroll to position [1225, 0]
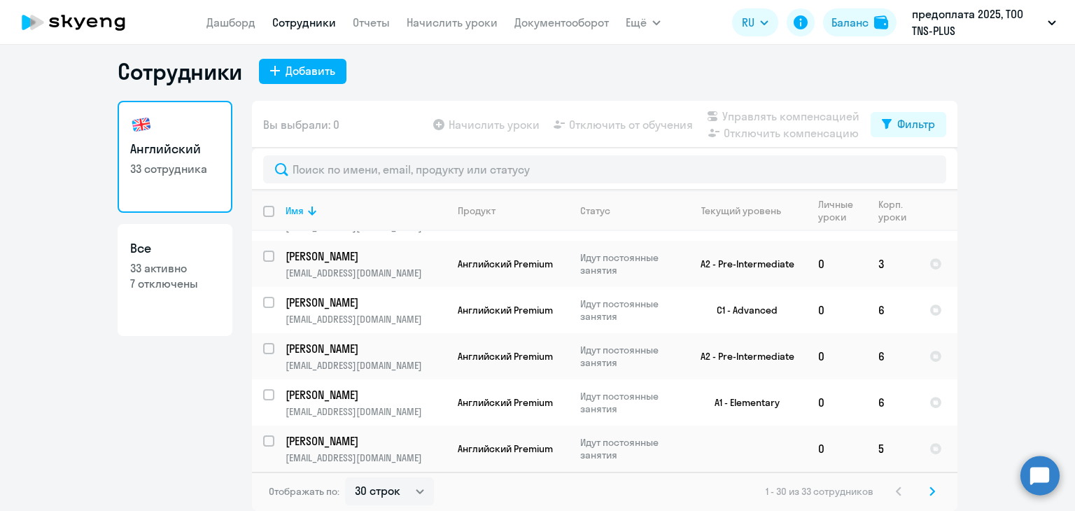
click at [168, 474] on div "Английский 33 сотрудника Все 33 активно 7 отключены" at bounding box center [175, 302] width 115 height 402
